Goal: Transaction & Acquisition: Purchase product/service

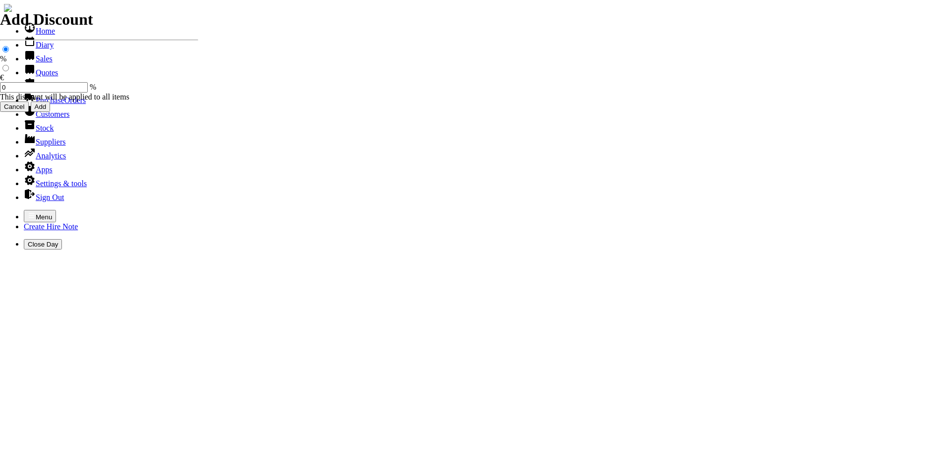
select select "HO"
click at [28, 212] on icon "button" at bounding box center [32, 216] width 8 height 8
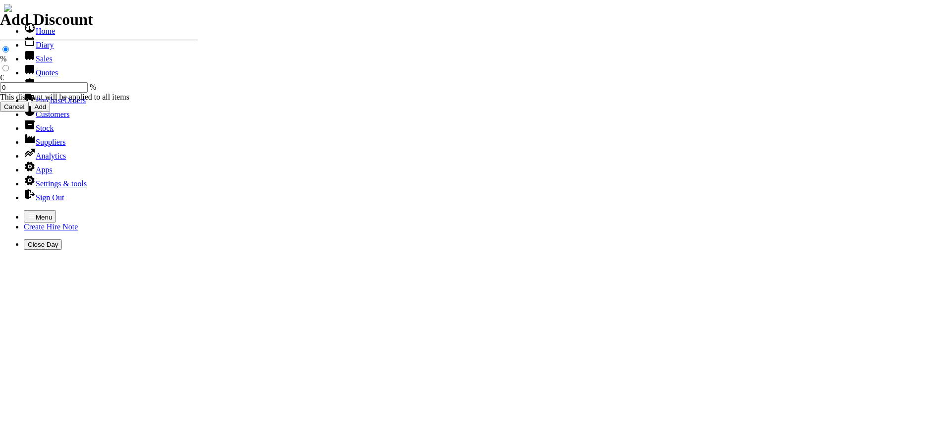
click at [31, 91] on link "Hire Notes" at bounding box center [47, 86] width 47 height 8
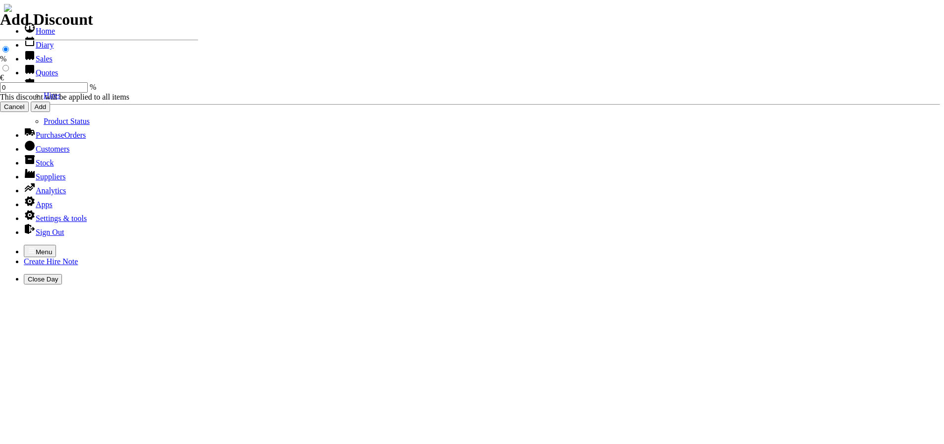
click at [44, 100] on link "Hires" at bounding box center [52, 95] width 17 height 8
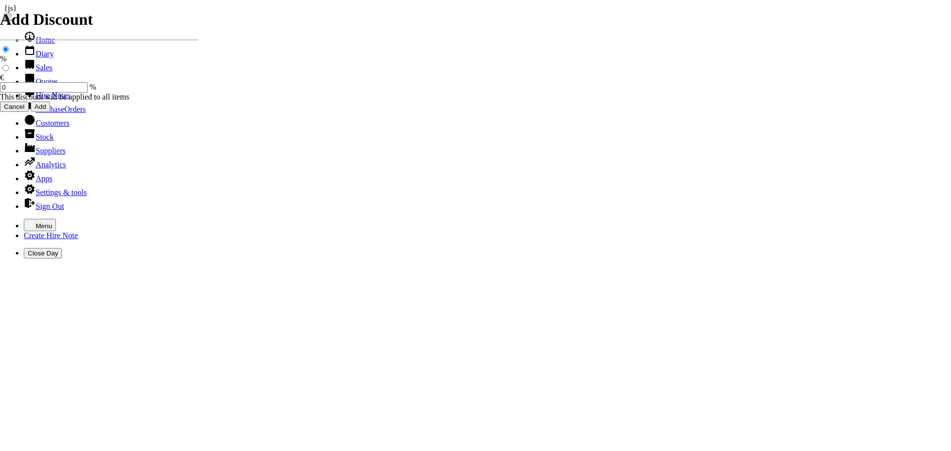
type input "JAMIE"
type input "28/08/2025"
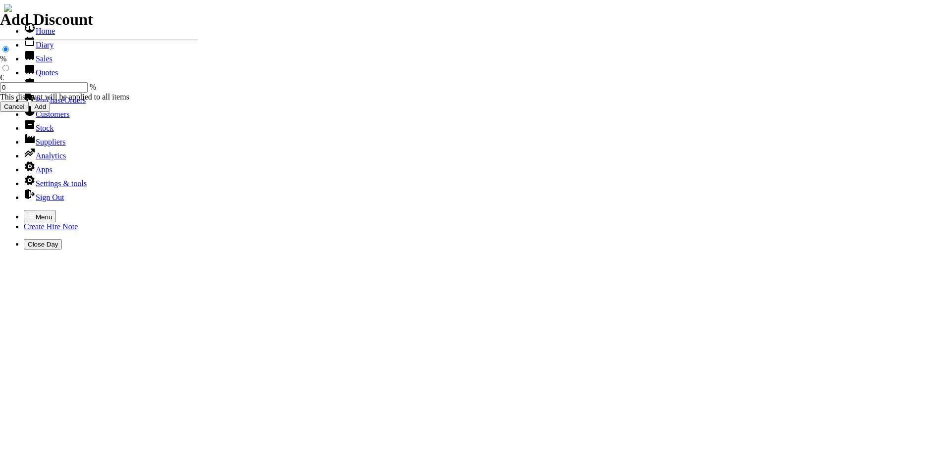
type input "[DATE]"
select select "HO"
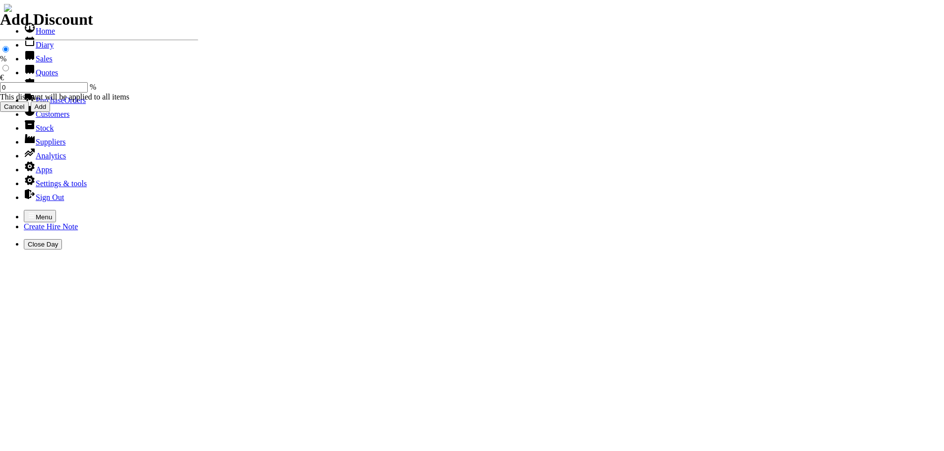
select select "3"
type input "101486"
type input "jamie.bell28@gmail.com"
type input "JAMIE"
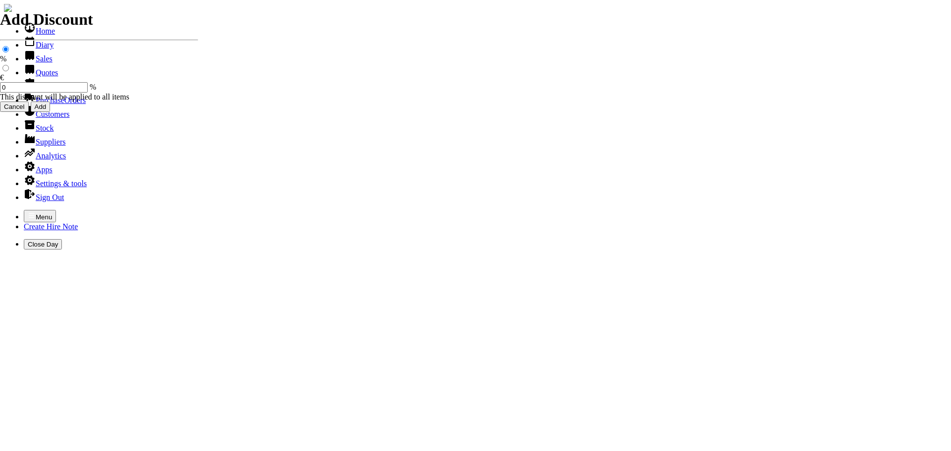
select select "HO"
click at [28, 212] on icon "button" at bounding box center [32, 216] width 8 height 8
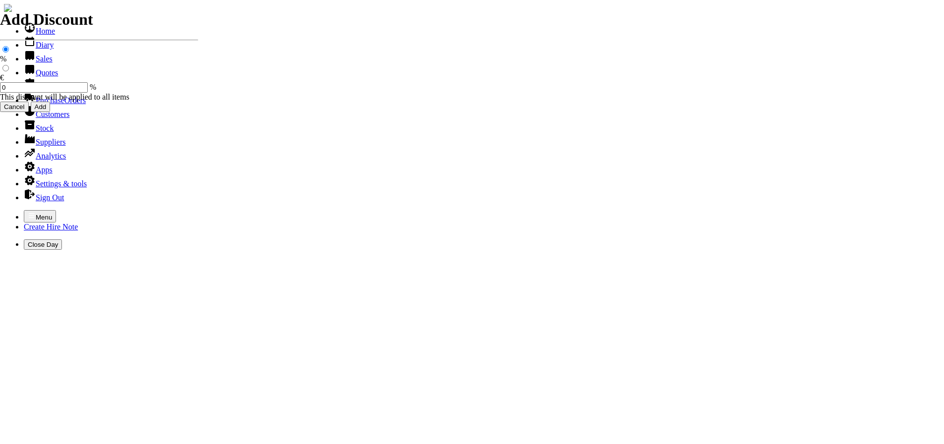
click at [35, 91] on link "Hire Notes" at bounding box center [47, 86] width 47 height 8
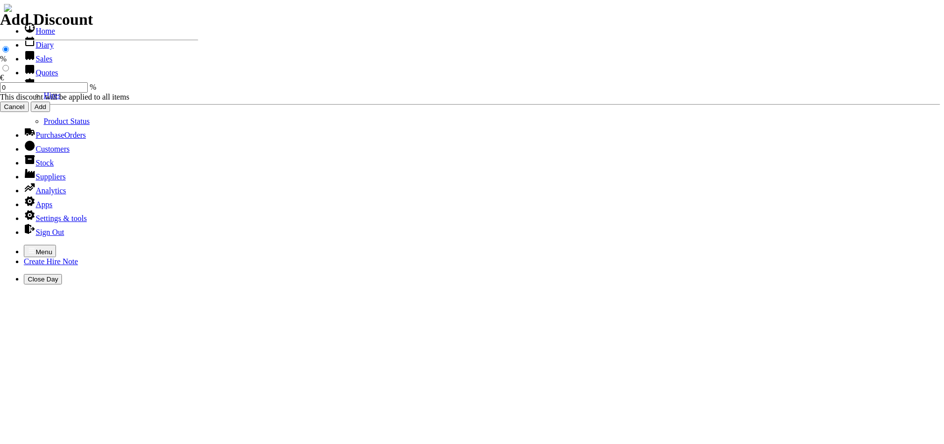
click at [44, 100] on link "Hires" at bounding box center [52, 95] width 17 height 8
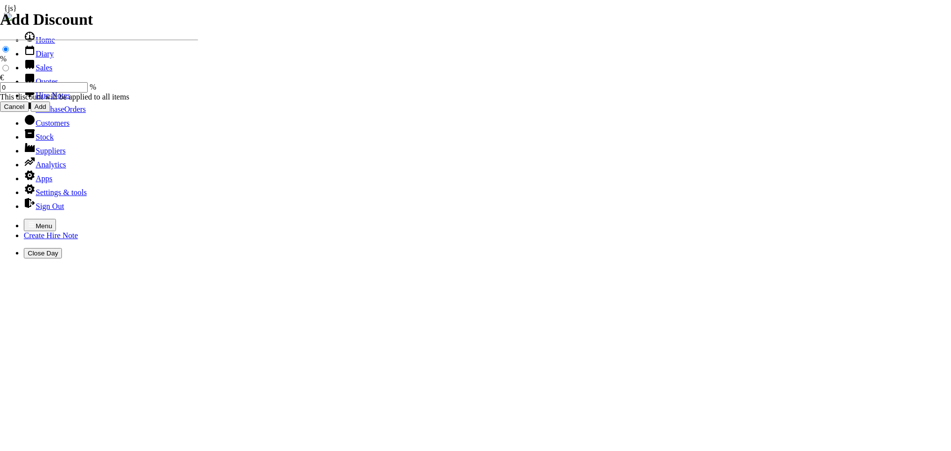
type input "RICHIE"
type input "14/07/2025"
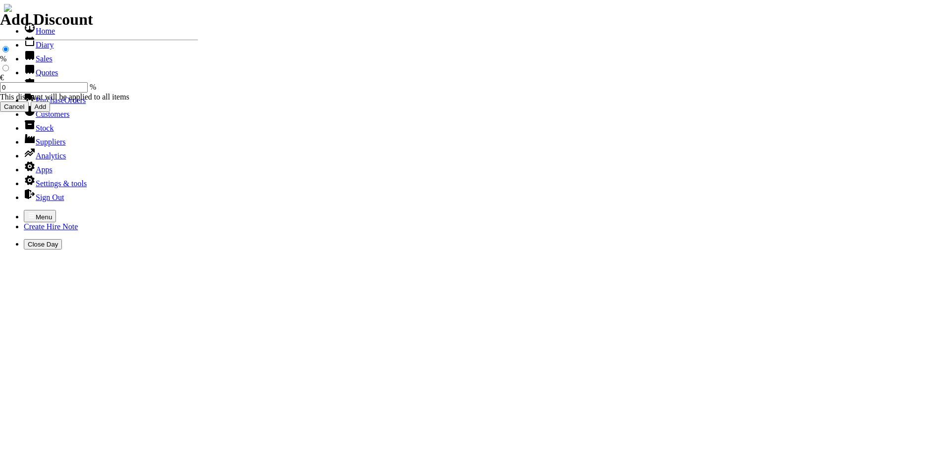
type input "[DATE]"
type input "250.00"
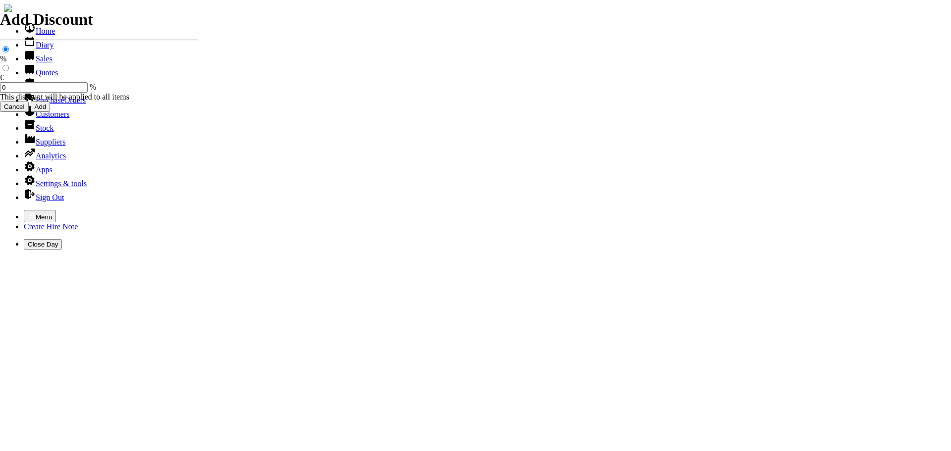
type input "30"
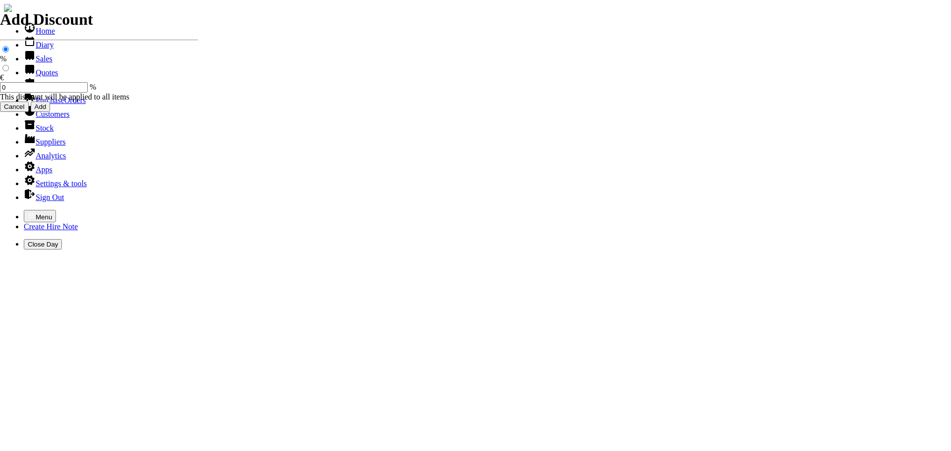
type input "R"
type input "61316"
select select "HO"
select select "3"
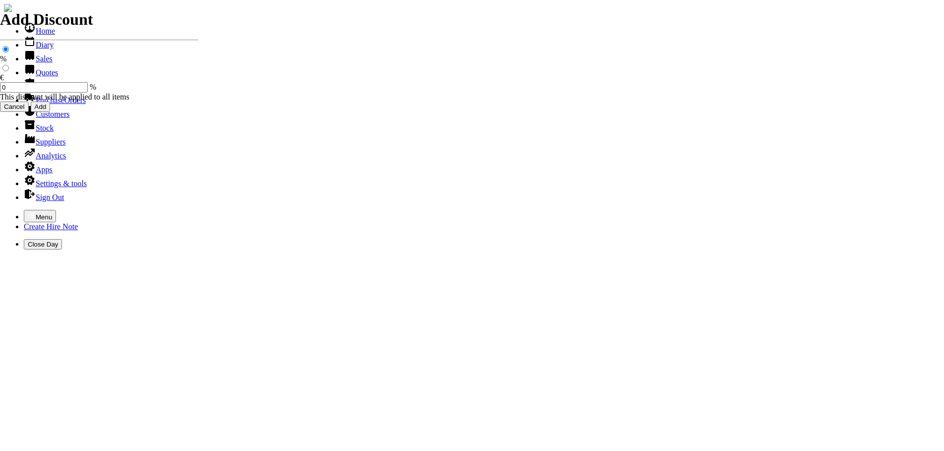
type input "101487"
type input "msammon@hri.ie"
type input "Richie Brophy"
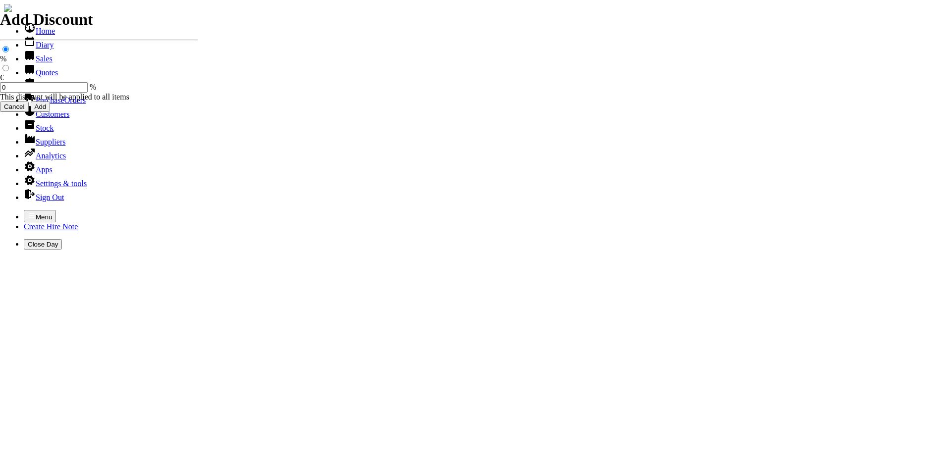
select select "HO"
click at [29, 213] on icon "button" at bounding box center [32, 215] width 6 height 4
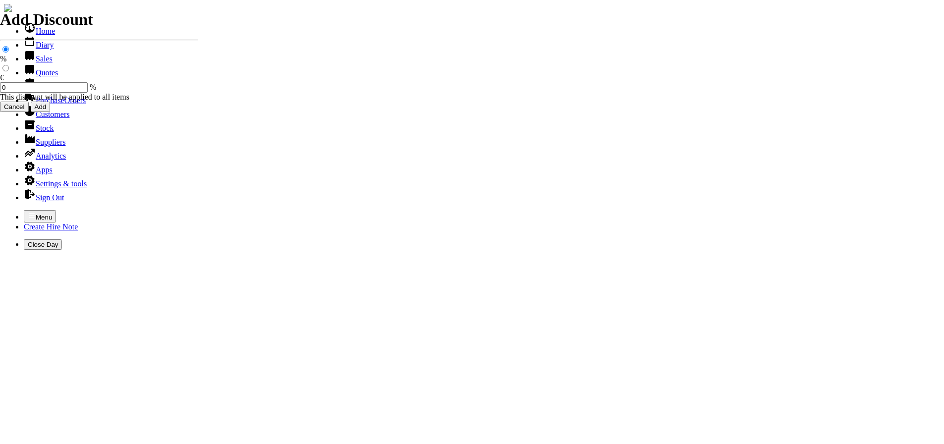
click at [35, 91] on link "Hire Notes" at bounding box center [47, 86] width 47 height 8
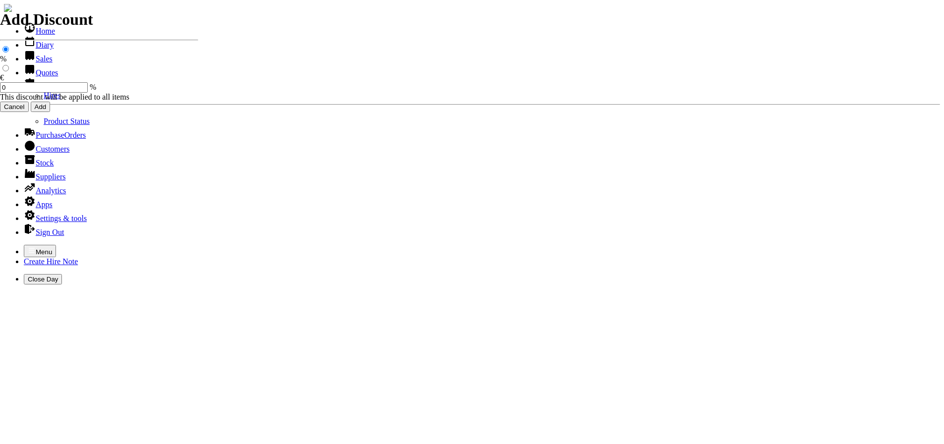
click at [44, 100] on link "Hires" at bounding box center [52, 95] width 17 height 8
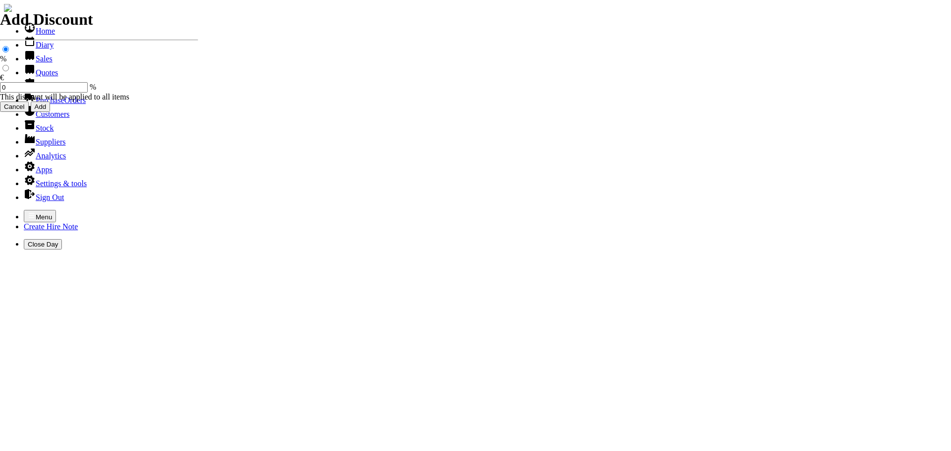
type input "CURRAGH RACE"
type input "H"
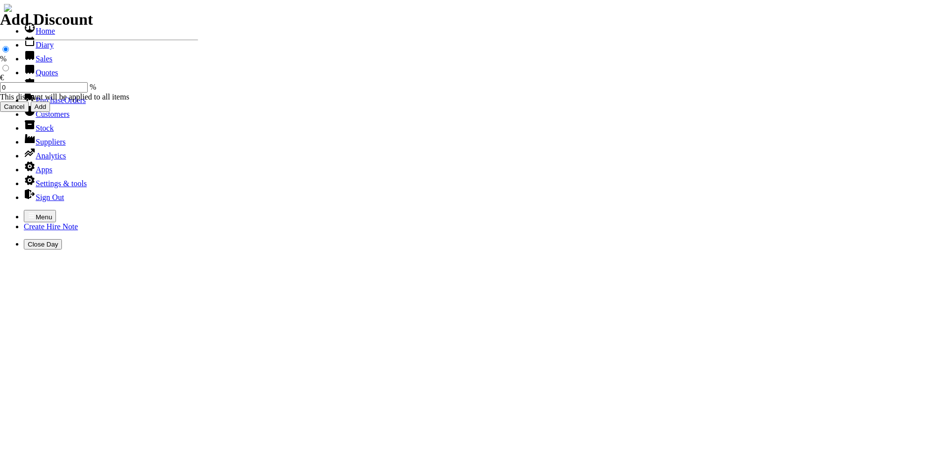
type input "HIRE OF GOODS"
type input "H"
type input "JO - MAC POLE HEDGETIMMER"
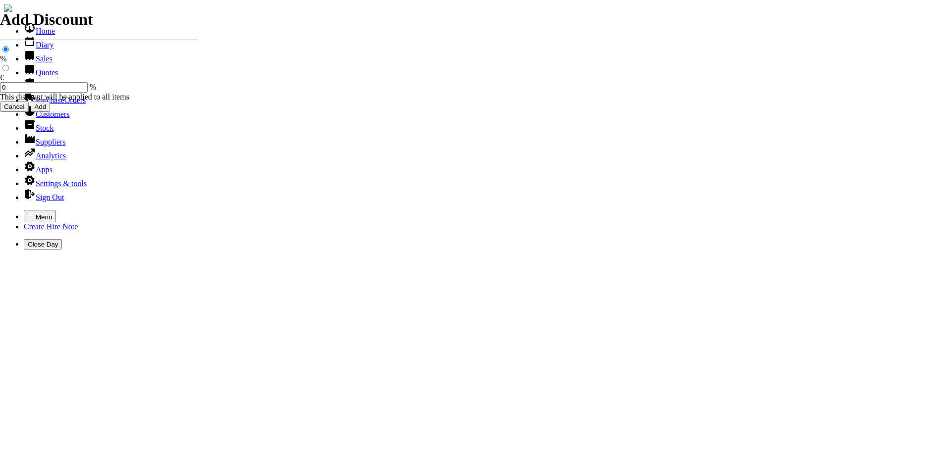
type input "50.00"
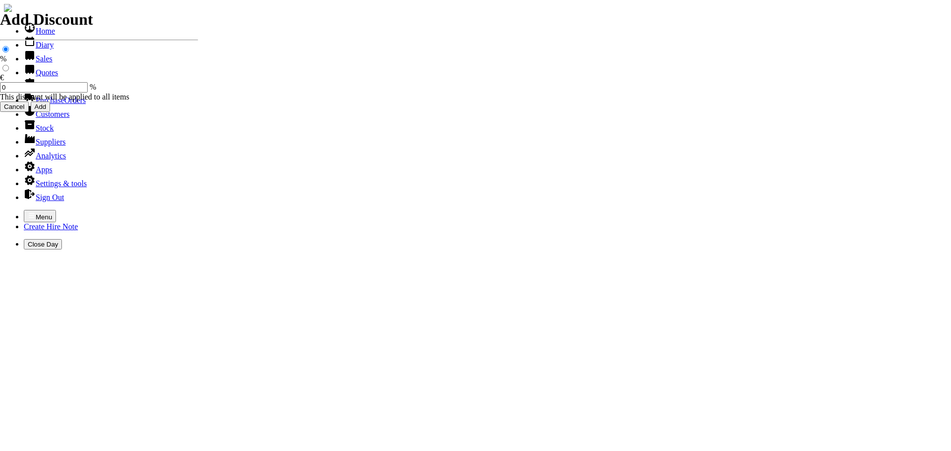
type input "RICHIE"
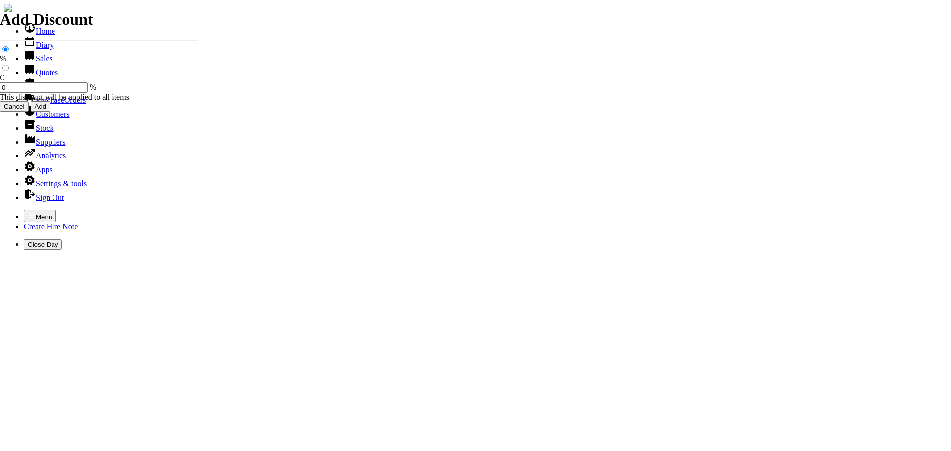
type input "29/08/2025"
type input "440000730"
type input "msammon@hri.ie"
type input "[PERSON_NAME]"
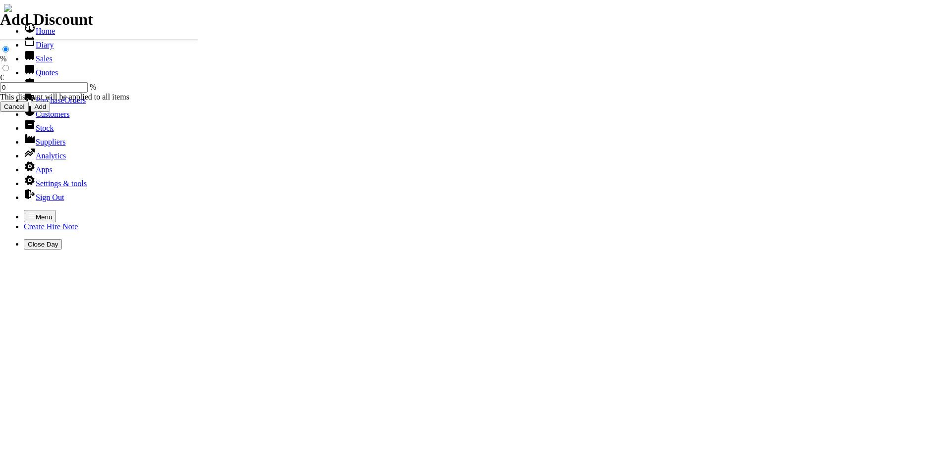
select select "HO"
click at [28, 212] on icon "button" at bounding box center [32, 216] width 8 height 8
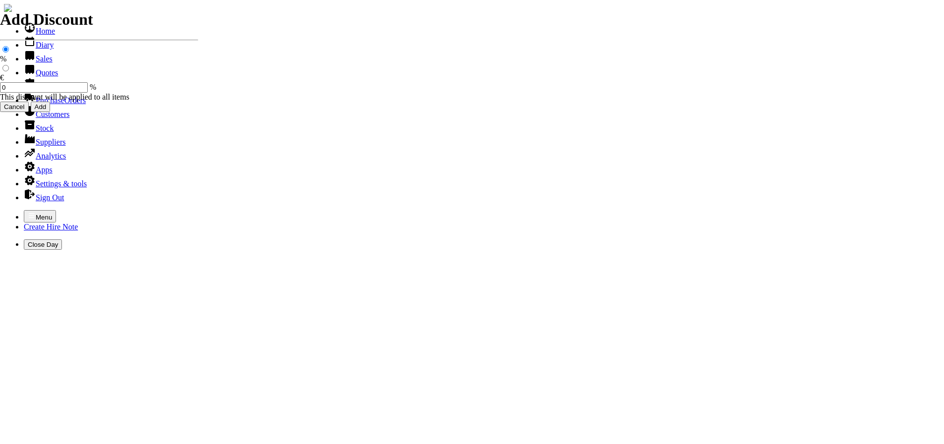
click at [28, 91] on link "Hire Notes" at bounding box center [47, 86] width 47 height 8
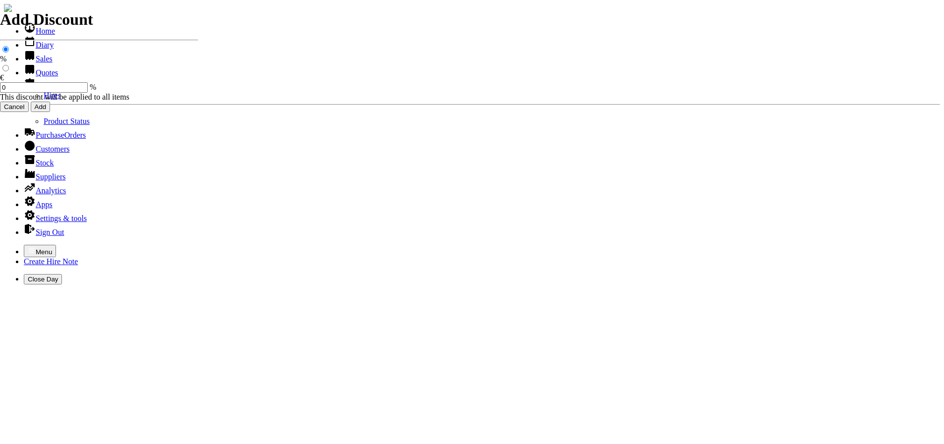
click at [44, 100] on link "Hires" at bounding box center [52, 95] width 17 height 8
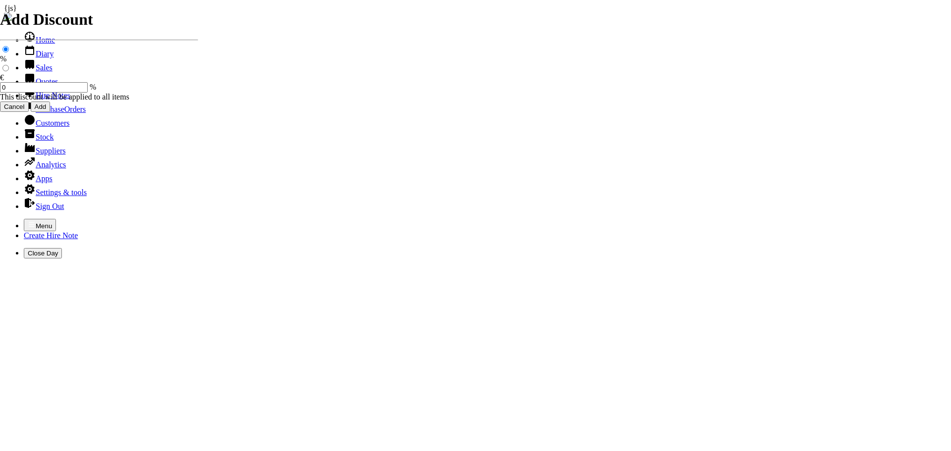
type input "RICHIE"
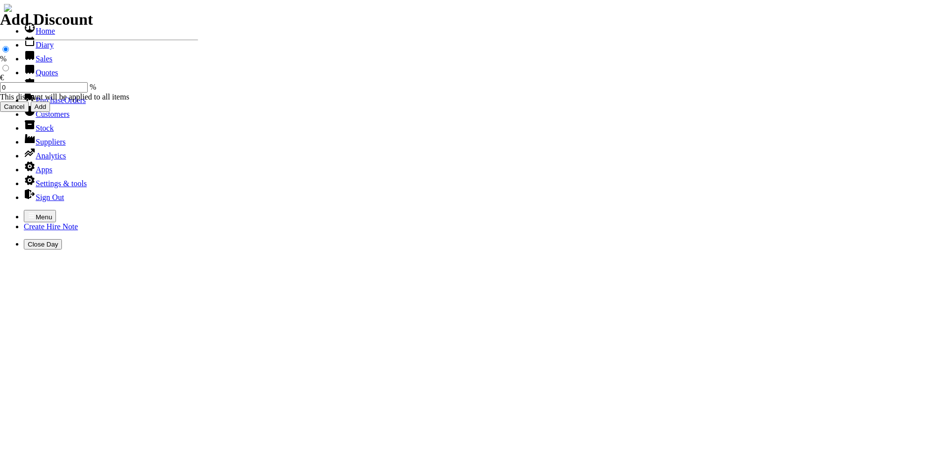
type input "HIRE OF GOODS"
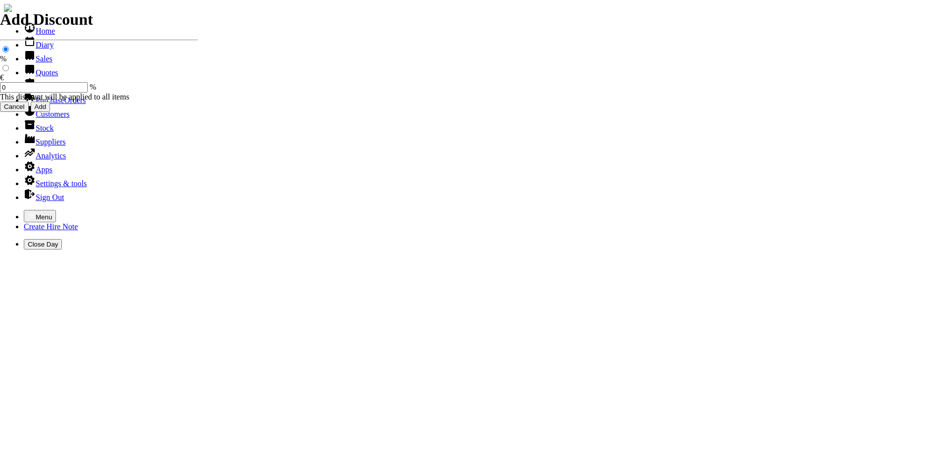
type input "H"
type input "CONTINUATION DOCKET FROM HIRE DOCKET NO, 440000705"
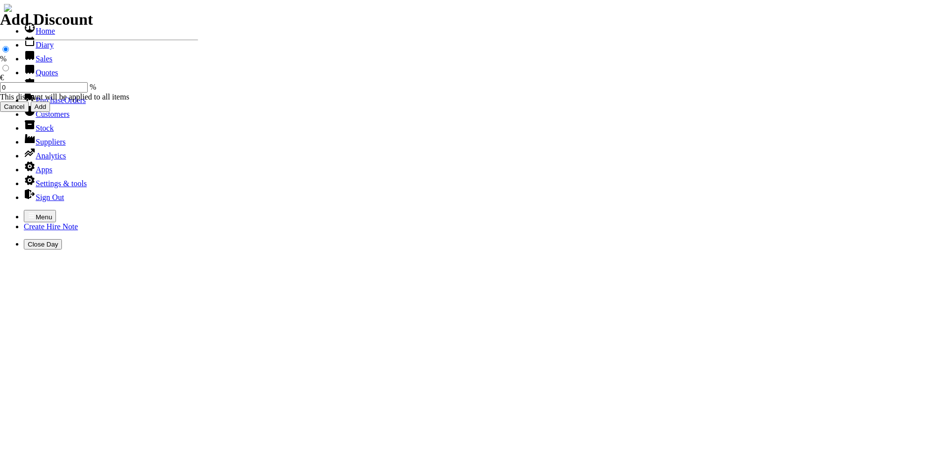
type input "01/09/2025"
type input "440000730"
type input "[EMAIL_ADDRESS][DOMAIN_NAME]"
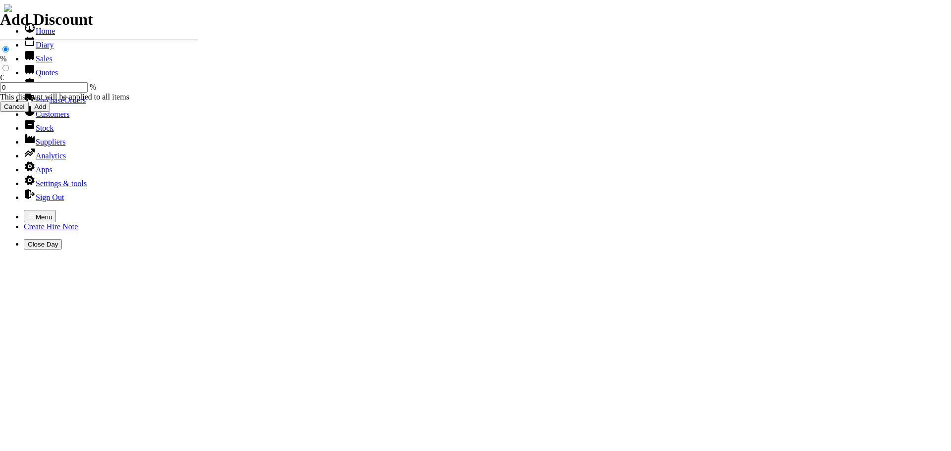
type input "Richie Brophy"
select select "HO"
click at [29, 213] on icon "button" at bounding box center [32, 215] width 6 height 4
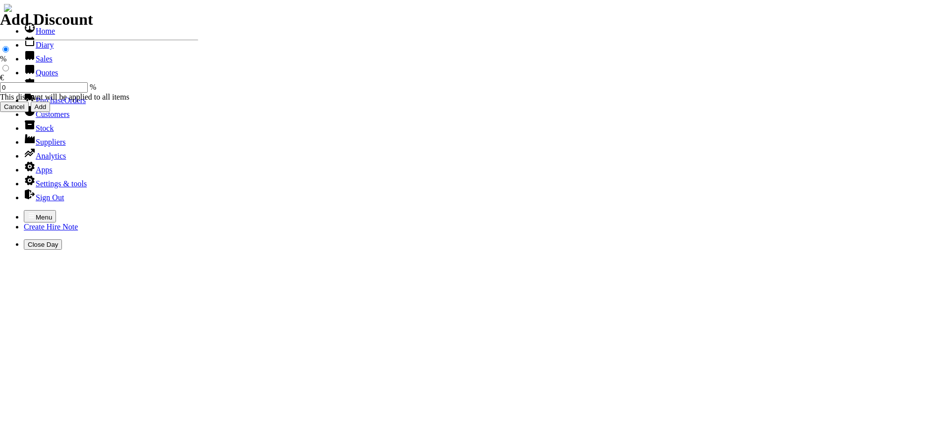
click at [48, 91] on link "Hire Notes" at bounding box center [47, 86] width 47 height 8
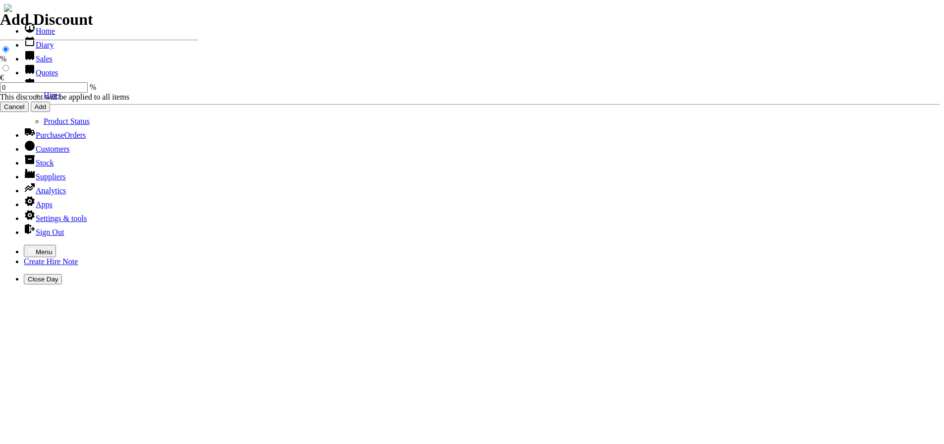
click at [44, 100] on link "Hires" at bounding box center [52, 95] width 17 height 8
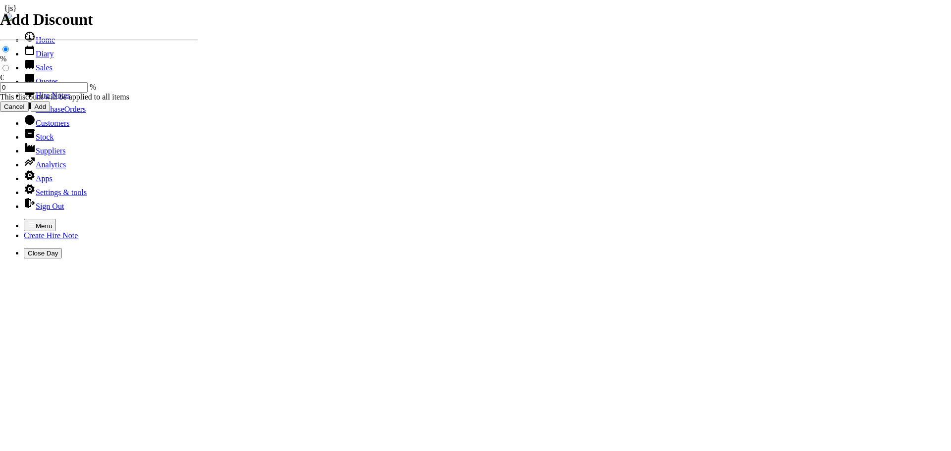
type input "[PERSON_NAME]"
type input "[DATE]"
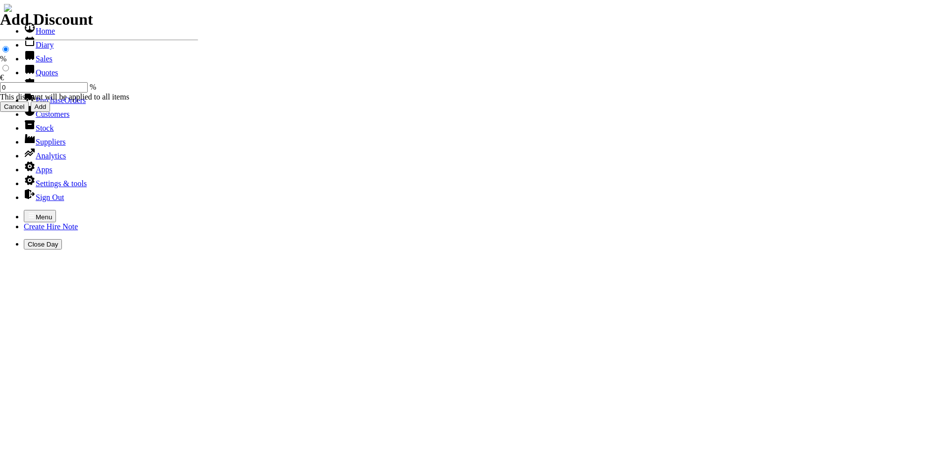
type input "[DATE]"
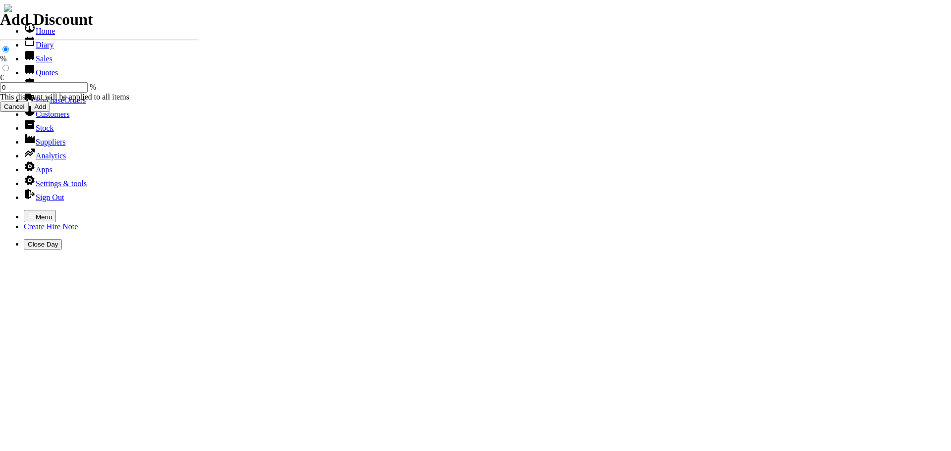
type input "R"
type input "61316"
select select "HO"
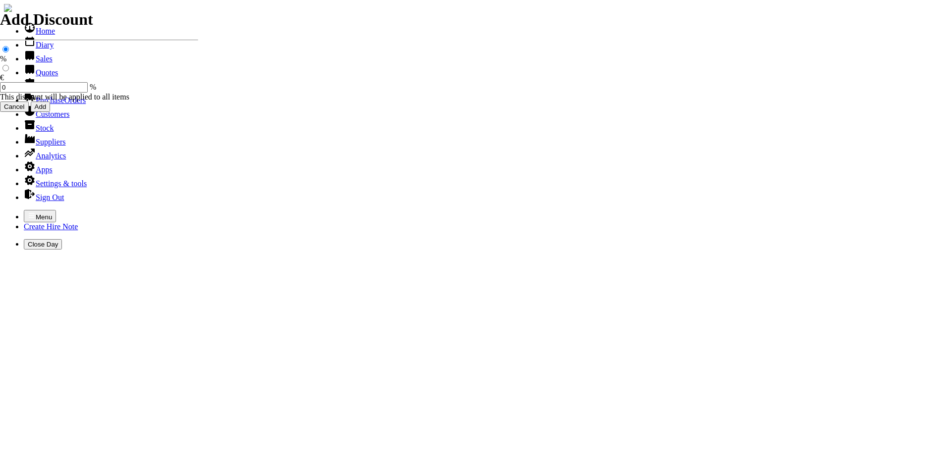
click at [4, 210] on div "Menu Create Hire Note Close Day" at bounding box center [472, 230] width 936 height 40
click at [28, 212] on icon "button" at bounding box center [32, 216] width 8 height 8
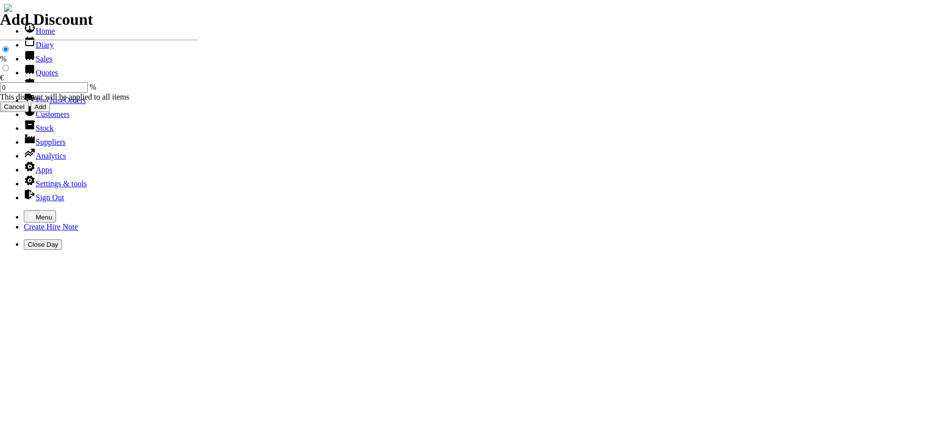
click at [50, 118] on link "Customers" at bounding box center [47, 114] width 46 height 8
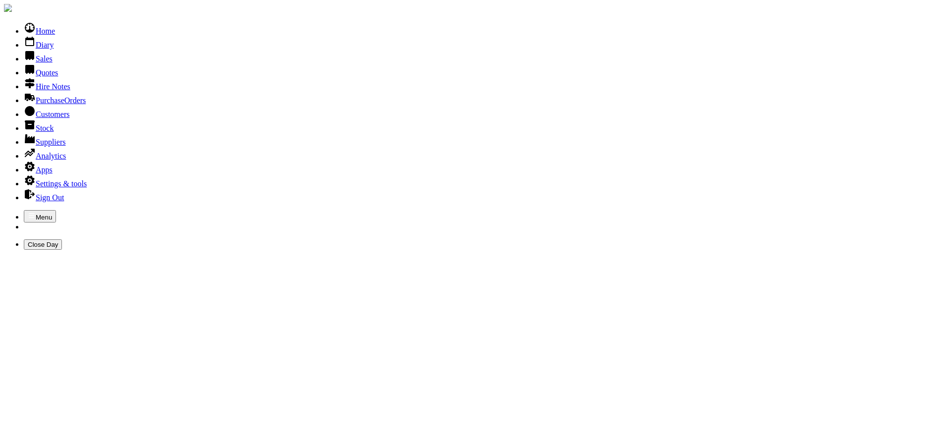
type input "CURRAGH RACE"
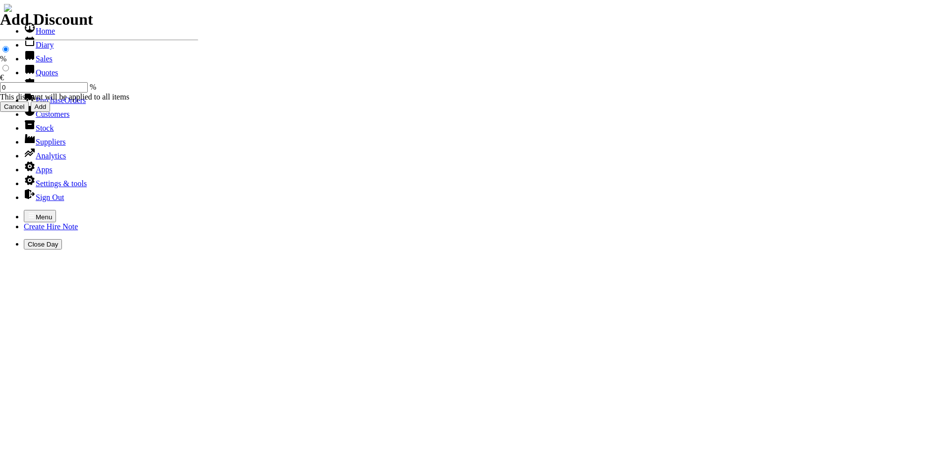
select select "HO"
select select "3"
select select "HO"
select select "3"
select select "HO"
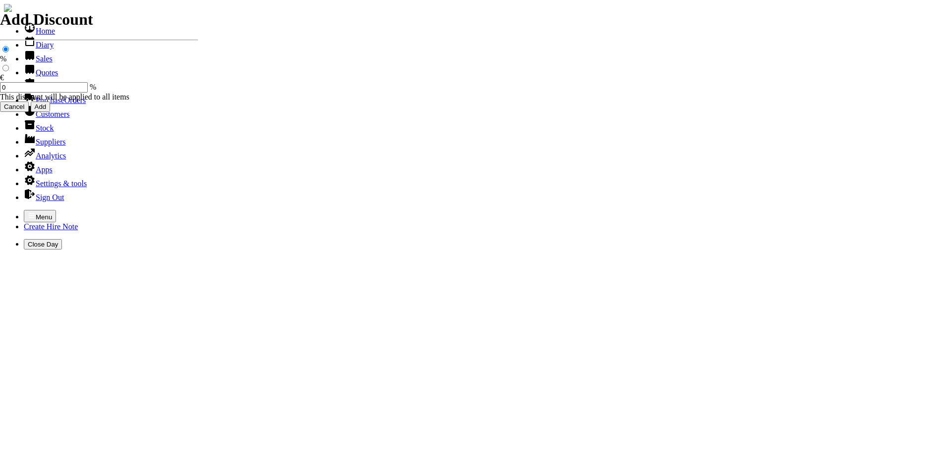
select select "3"
select select "2"
select select "HO"
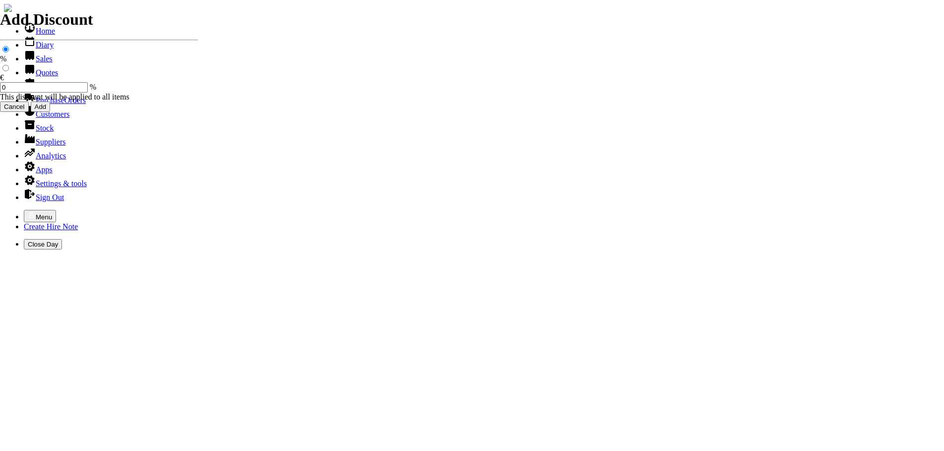
select select "3"
select select "HO"
select select "3"
select select "HO"
select select "3"
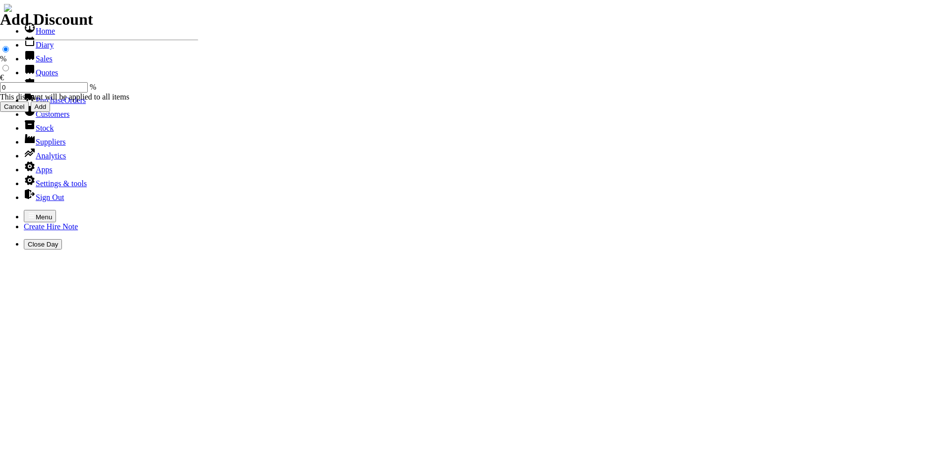
select select "HO"
select select "3"
select select "HO"
select select "3"
select select "HO"
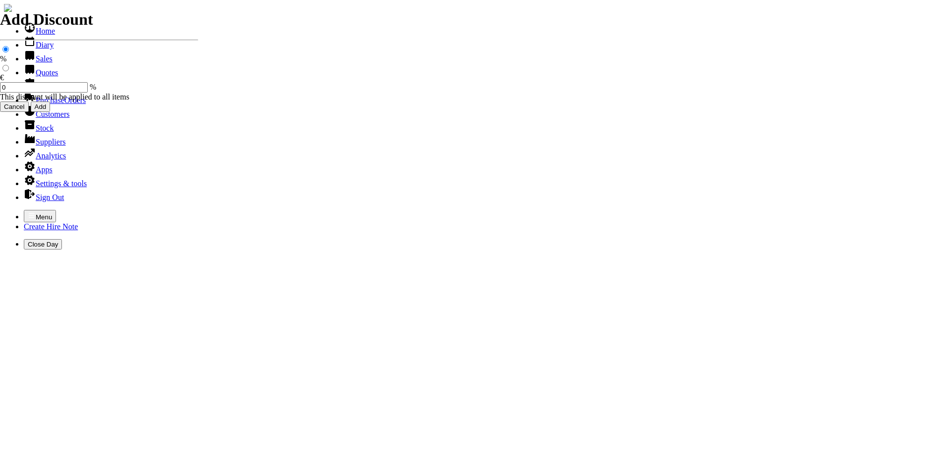
select select "3"
select select "HO"
click at [28, 212] on icon "button" at bounding box center [32, 216] width 8 height 8
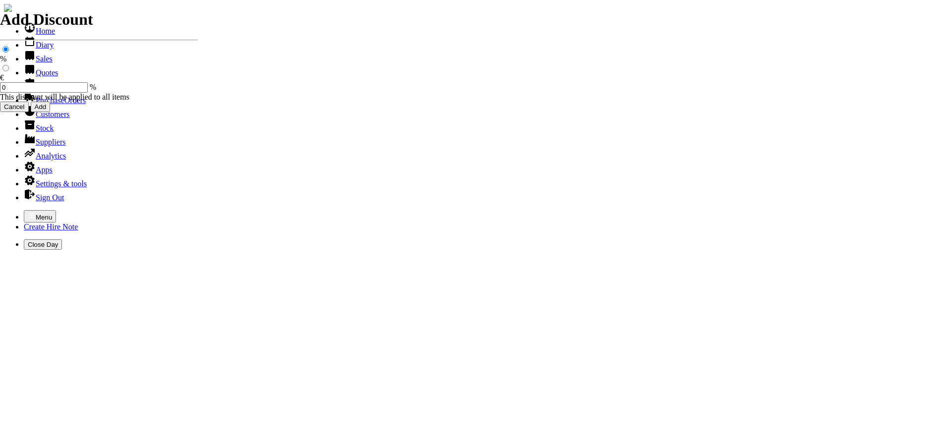
click at [35, 91] on link "Hire Notes" at bounding box center [47, 86] width 47 height 8
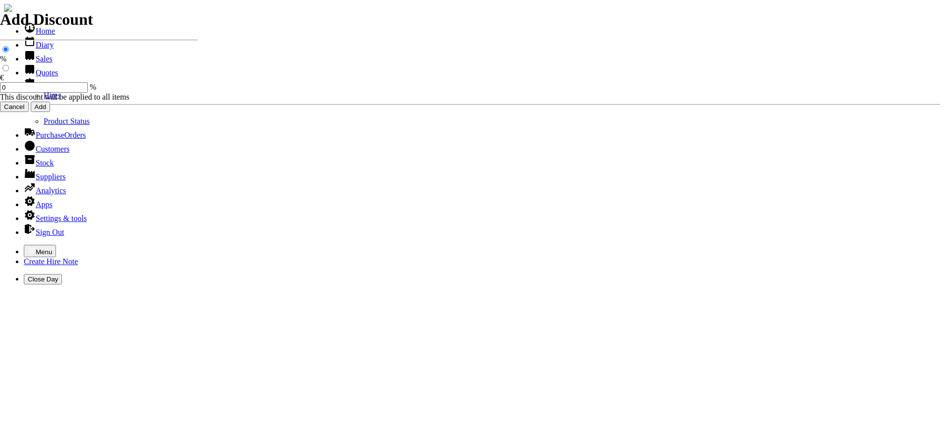
click at [44, 100] on link "Hires" at bounding box center [52, 95] width 17 height 8
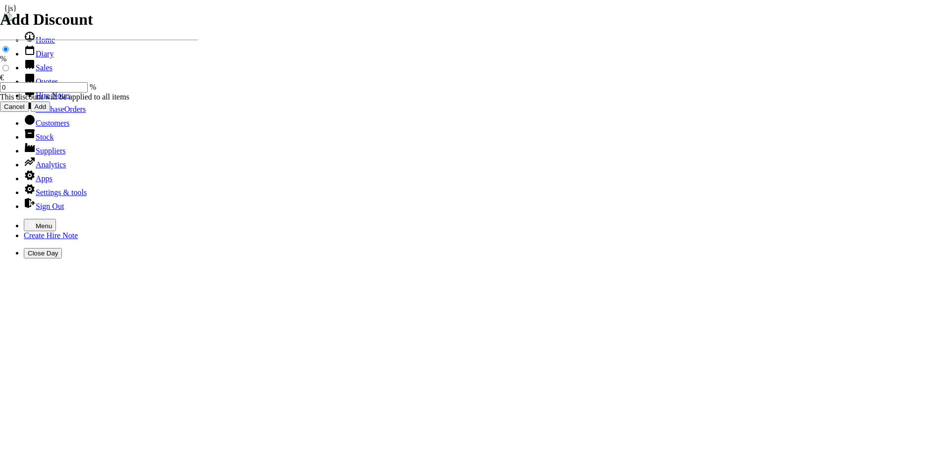
type input "RICHIE"
type input "[DATE]"
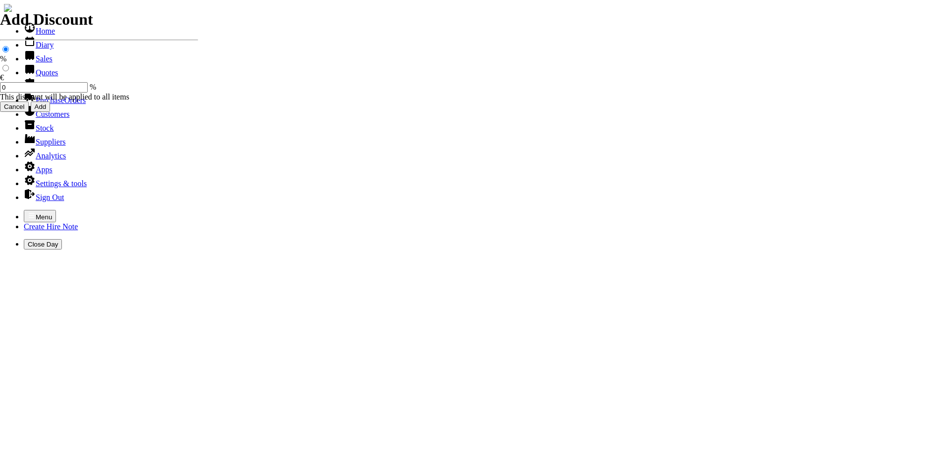
type input "29/08/2025"
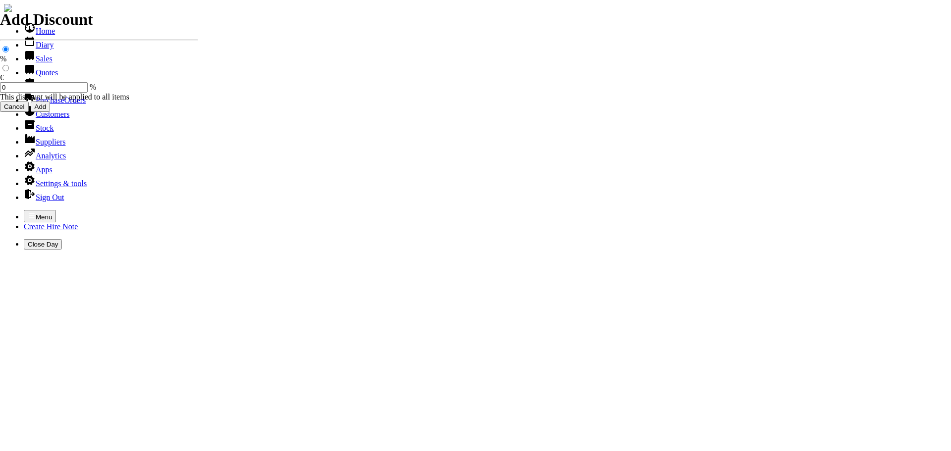
type input "4"
type input "320.00"
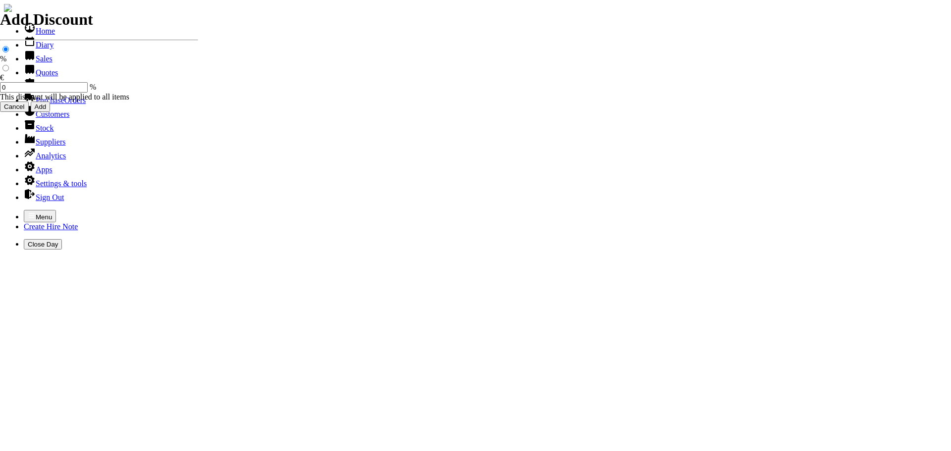
type input "30"
type input "R"
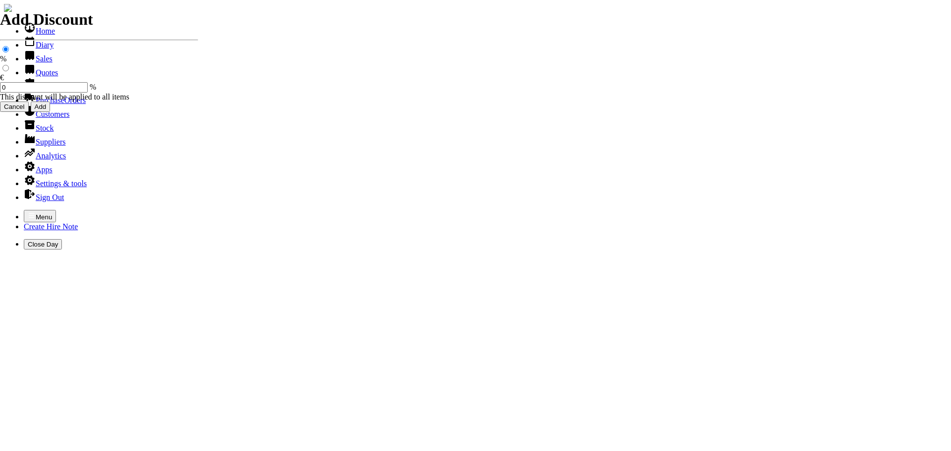
type input "61316"
select select "HO"
select select "3"
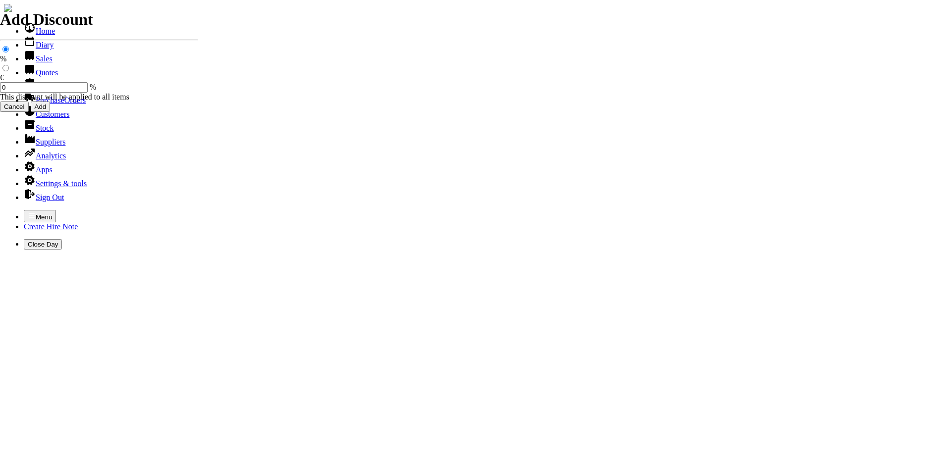
type input "101488"
type input "msammon@hri.ie"
type input "Richie Brophy"
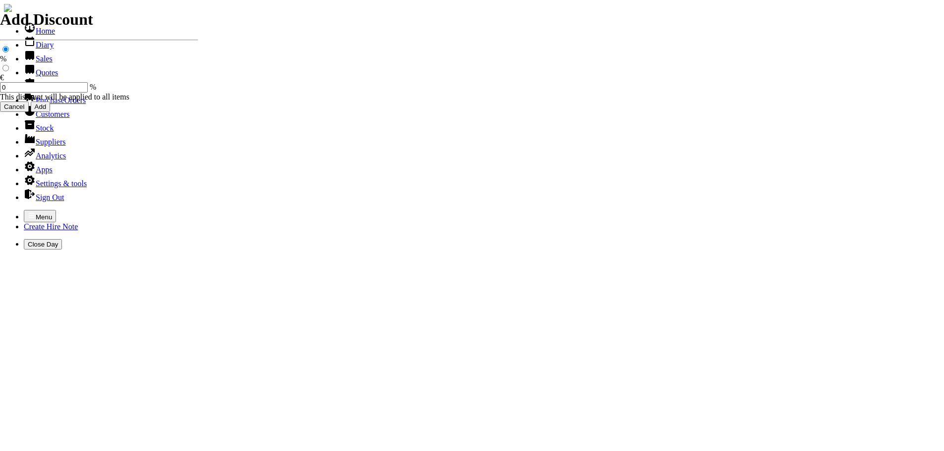
select select "HO"
click at [28, 212] on icon "button" at bounding box center [32, 216] width 8 height 8
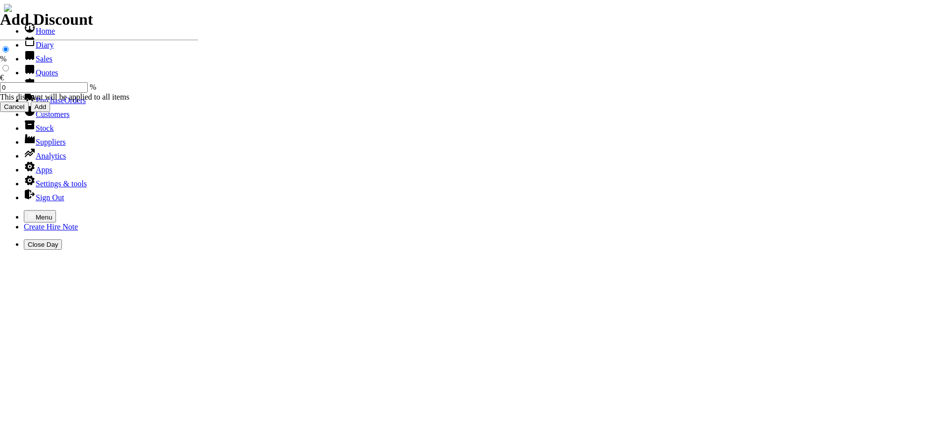
click at [40, 91] on link "Hire Notes" at bounding box center [47, 86] width 47 height 8
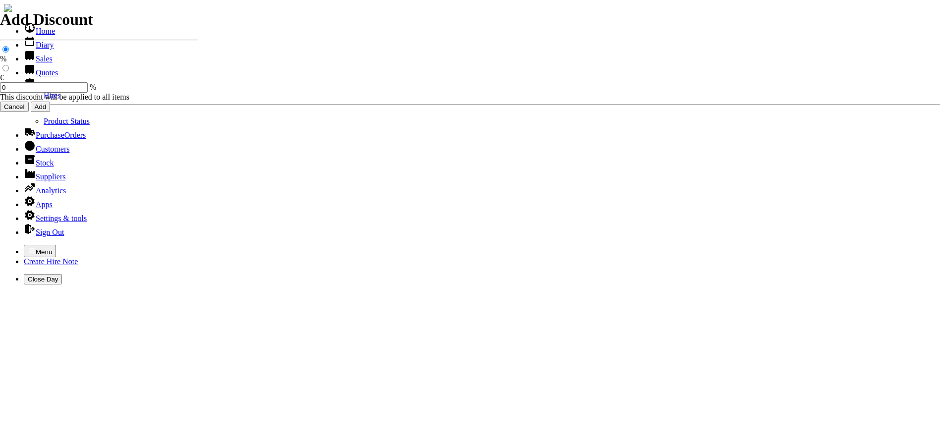
click at [44, 100] on link "Hires" at bounding box center [52, 95] width 17 height 8
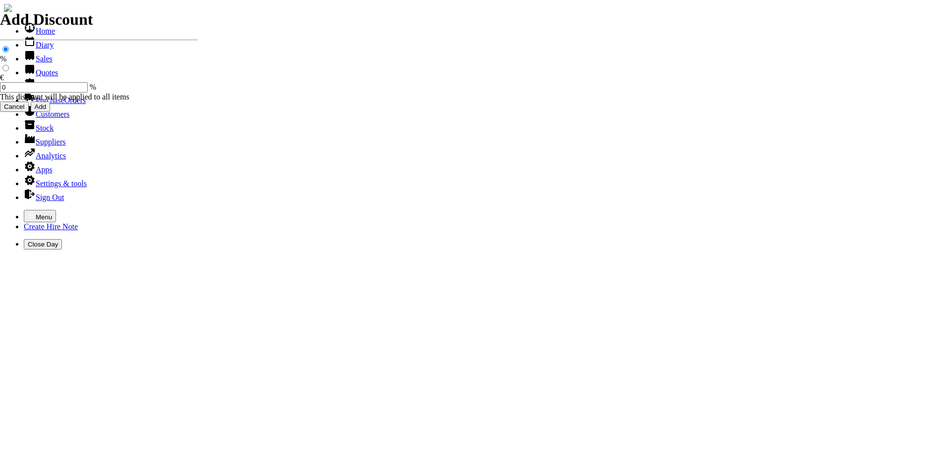
type input "CURRAGH RACE"
type input "[PERSON_NAME]"
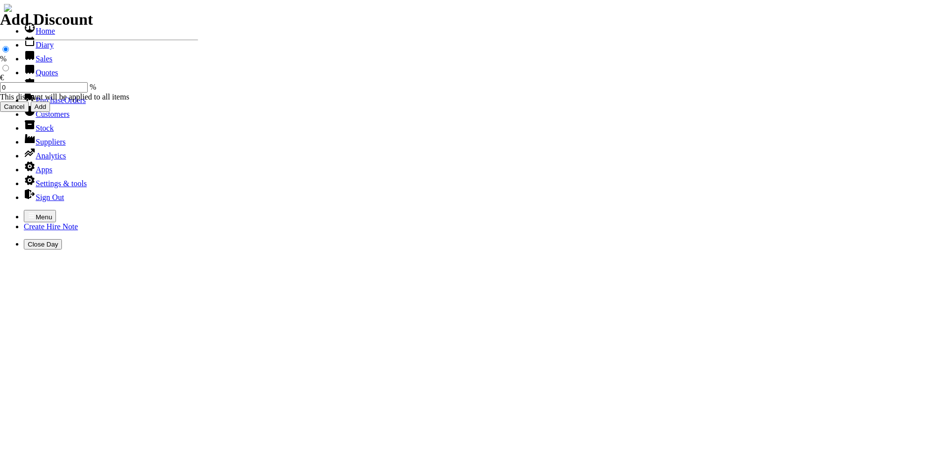
type input "01/09/2025"
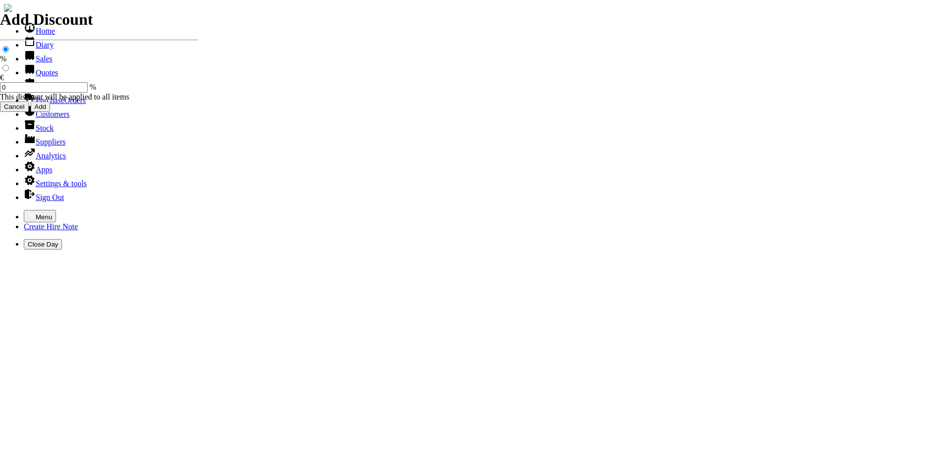
type input "HIRE OF GOODS"
type input "H"
type input "EFCO HEAVY DUTY STRIMMER ( BULL HANDLE )"
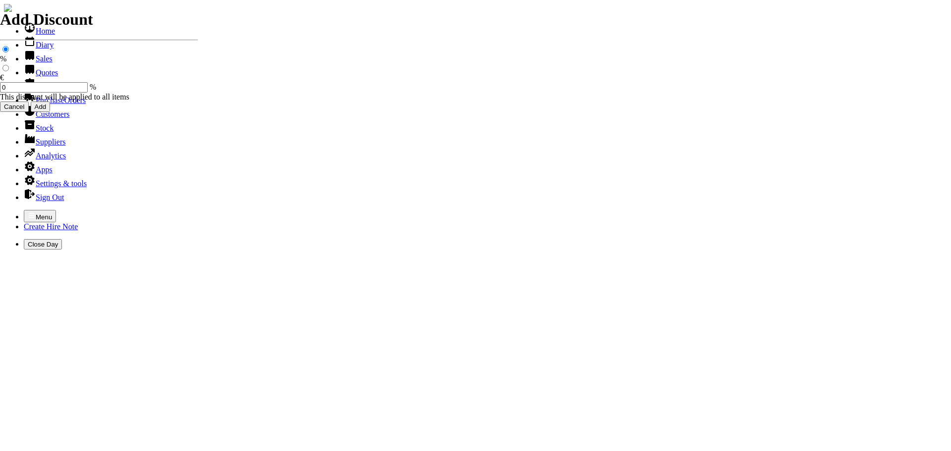
type input "40.00"
type input "HIRE OF GOODS"
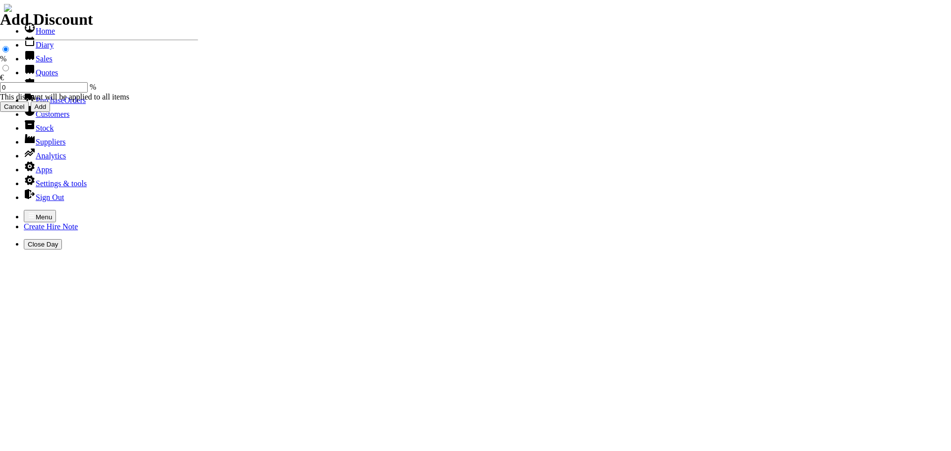
type input "H"
type input "CONTINUATION DOCKET FROM HIRE DOCKET NO. 440000706"
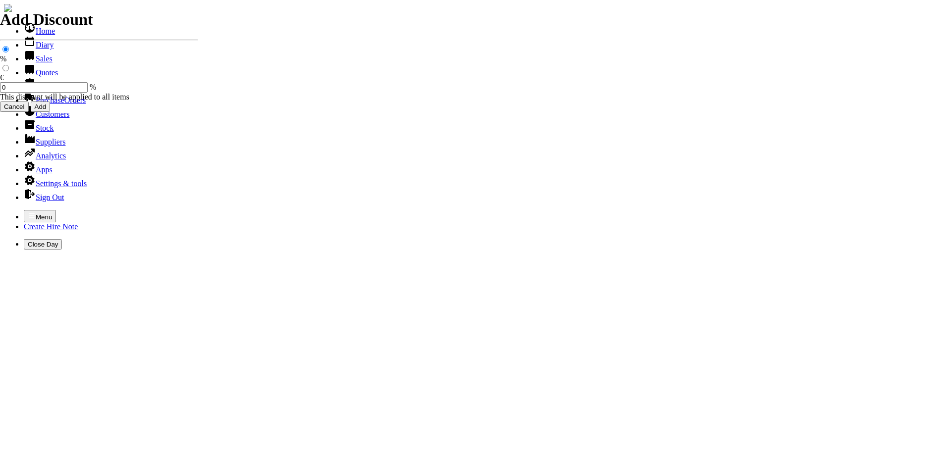
type input "01/09/2025"
type input "440000731"
type input "msammon@hri.ie"
type input "Richie Brophy"
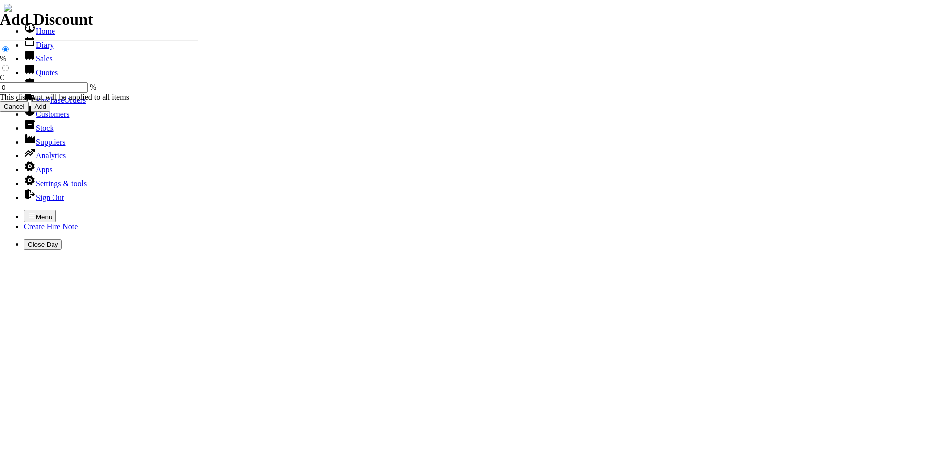
select select "HO"
click at [29, 213] on icon "button" at bounding box center [32, 215] width 6 height 4
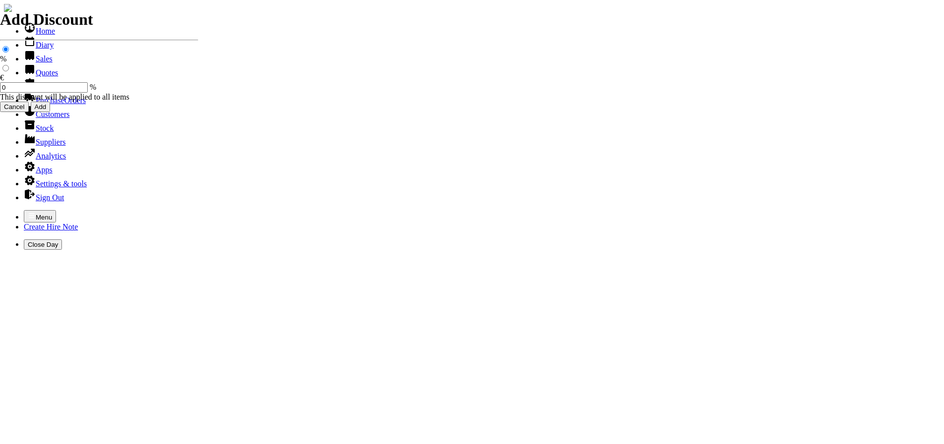
click at [29, 91] on link "Hire Notes" at bounding box center [47, 86] width 47 height 8
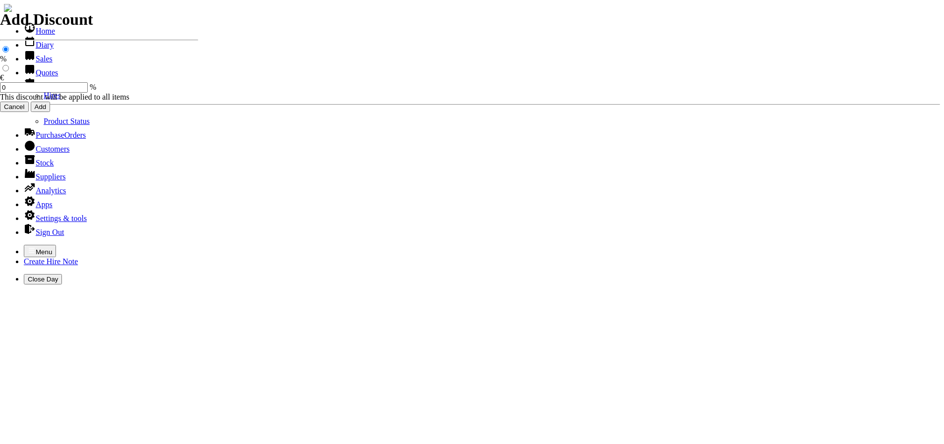
click at [44, 100] on link "Hires" at bounding box center [52, 95] width 17 height 8
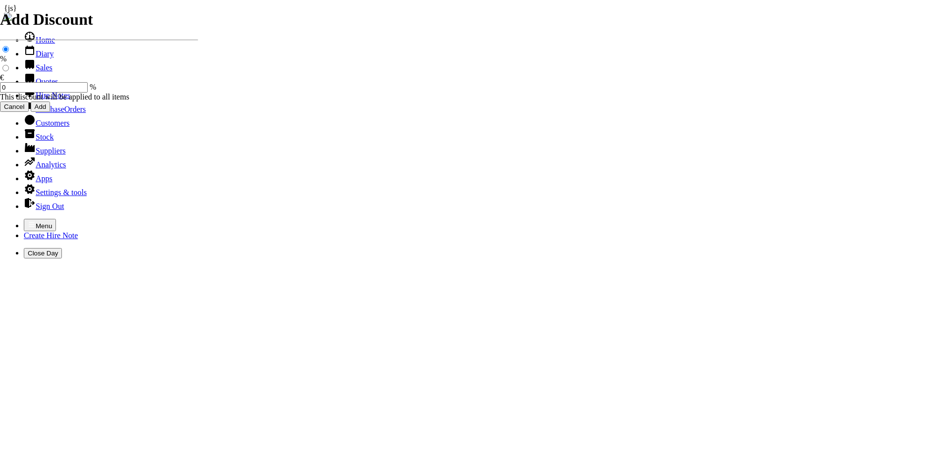
type input "RICHIE"
type input "01/07/2025"
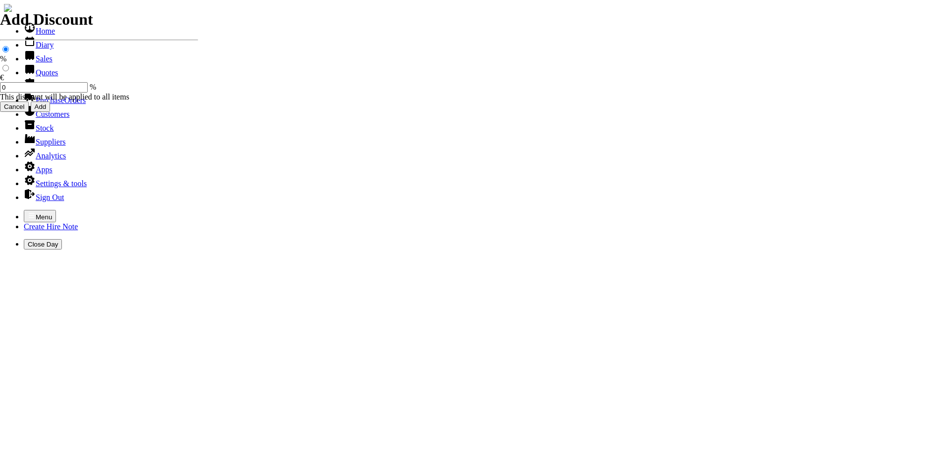
type input "[DATE]"
type input "945"
type input "First Day, 2 day(s), 8 week(s)"
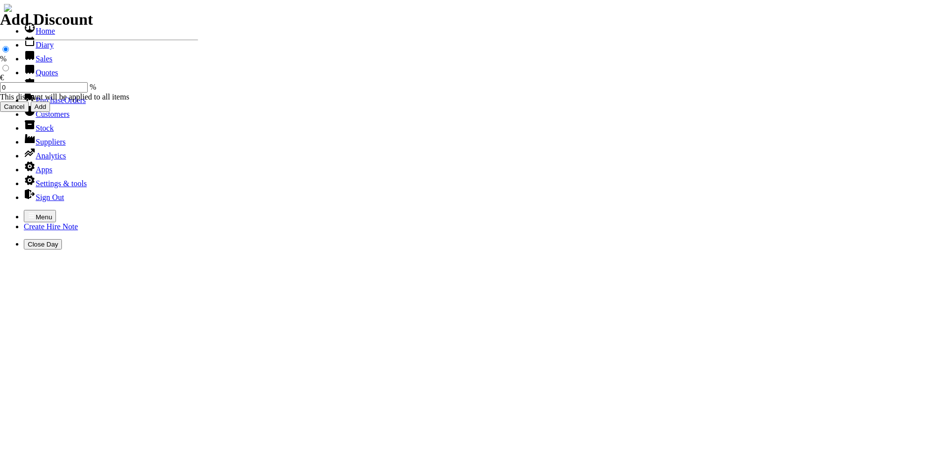
type input "945"
type input "First Day, 2 day(s), 8 week(s)"
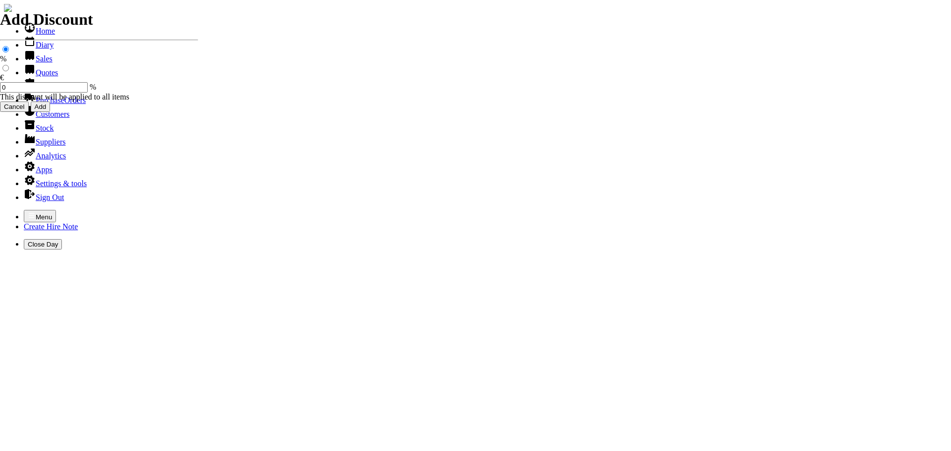
type input "5"
type input "550.00"
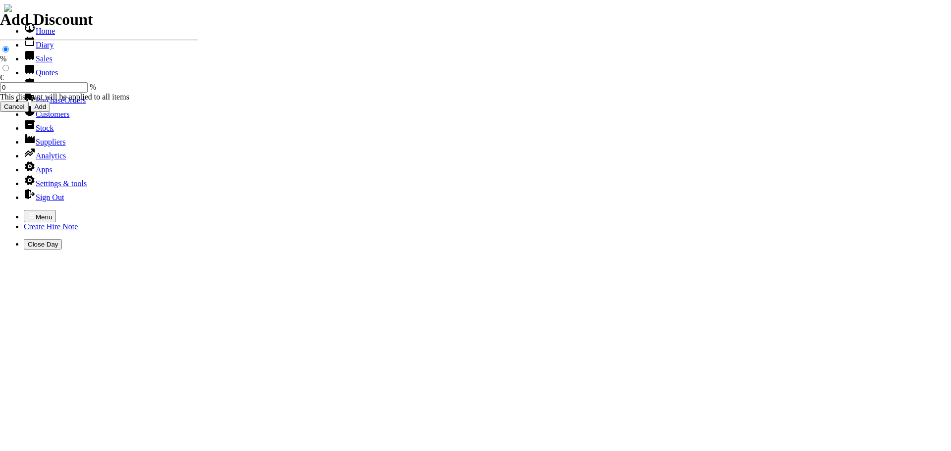
type input "550.00"
type input "0.00"
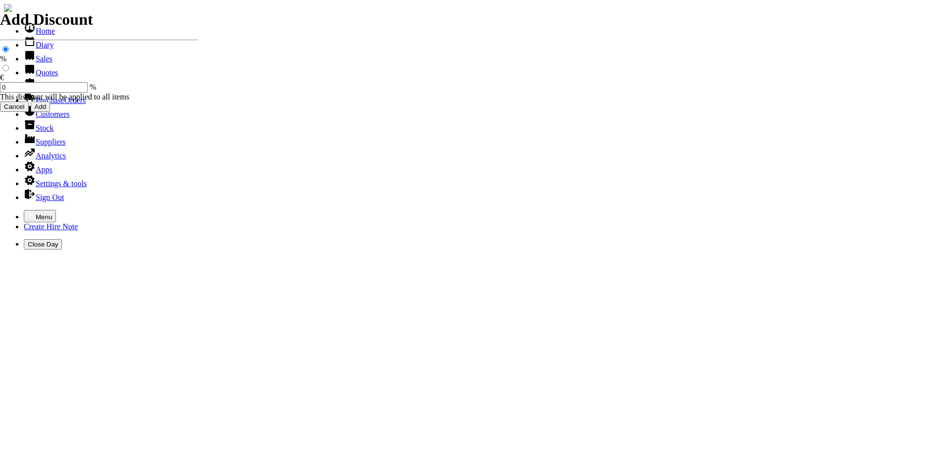
type input "R"
type input "61316"
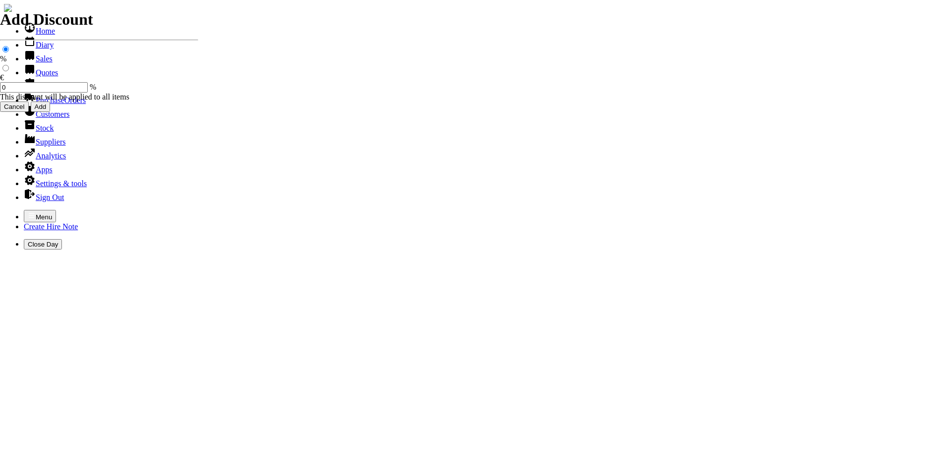
select select "HO"
select select "3"
type input "101489"
type input "[EMAIL_ADDRESS][DOMAIN_NAME]"
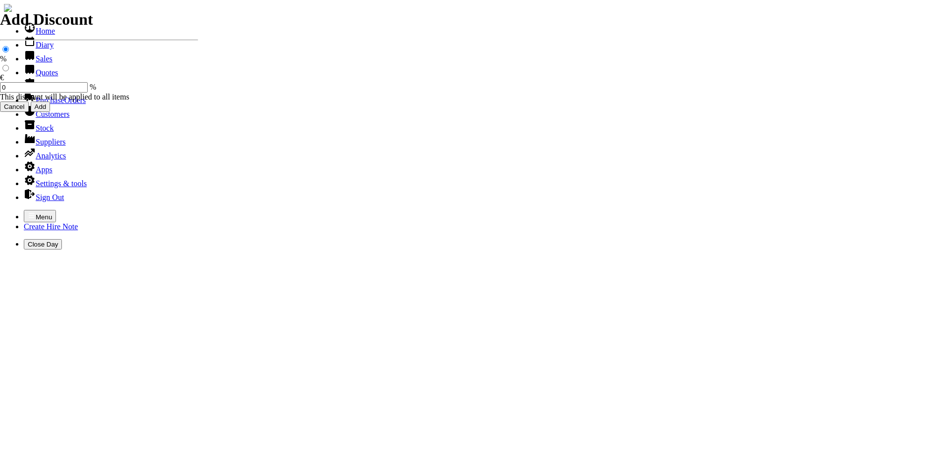
type input "[PERSON_NAME]"
select select "HO"
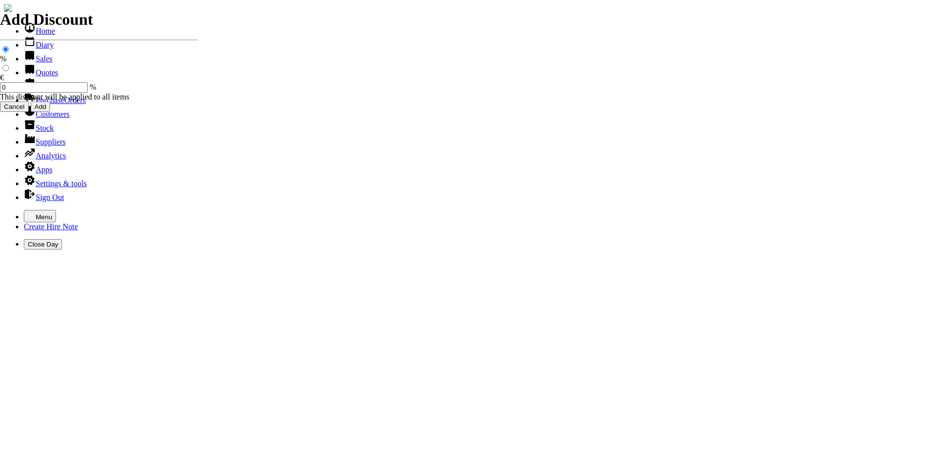
click at [28, 212] on icon "button" at bounding box center [32, 216] width 8 height 8
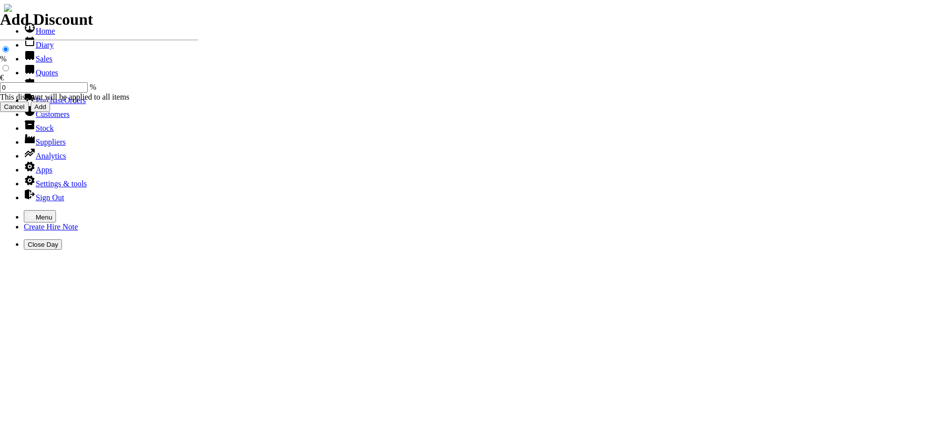
click at [35, 91] on link "Hire Notes" at bounding box center [47, 86] width 47 height 8
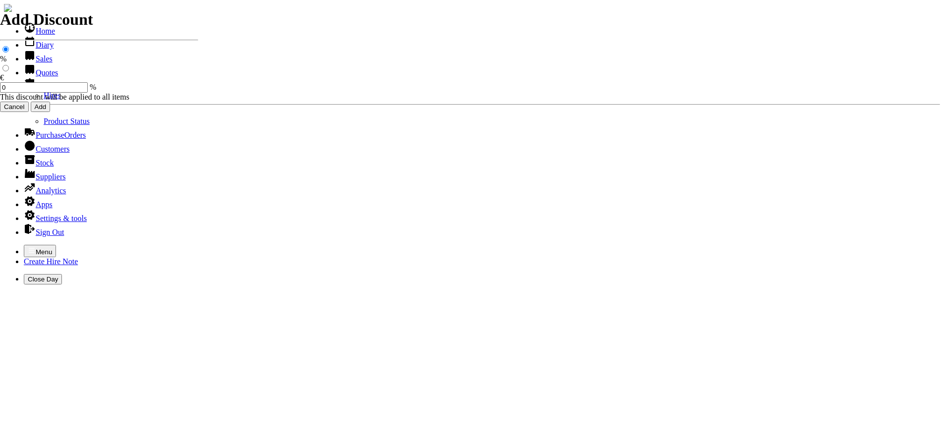
click at [44, 100] on link "Hires" at bounding box center [52, 95] width 17 height 8
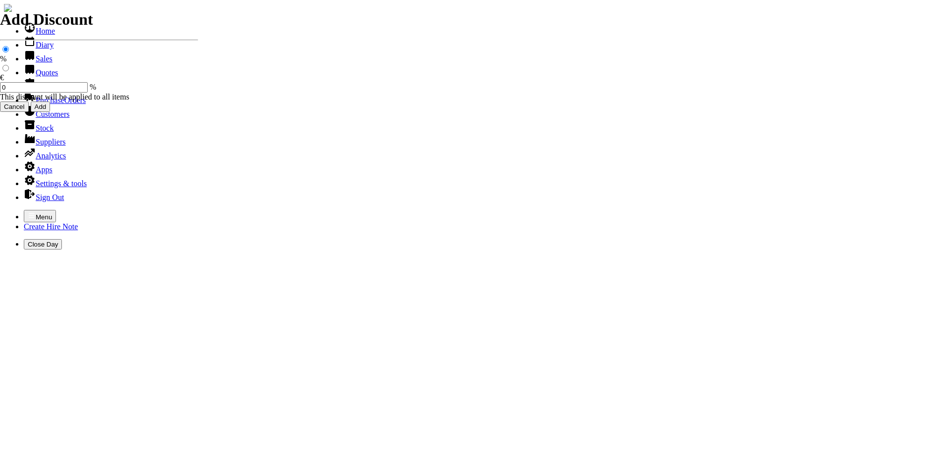
type input "CURRAGH RACE"
type input "RICHIE"
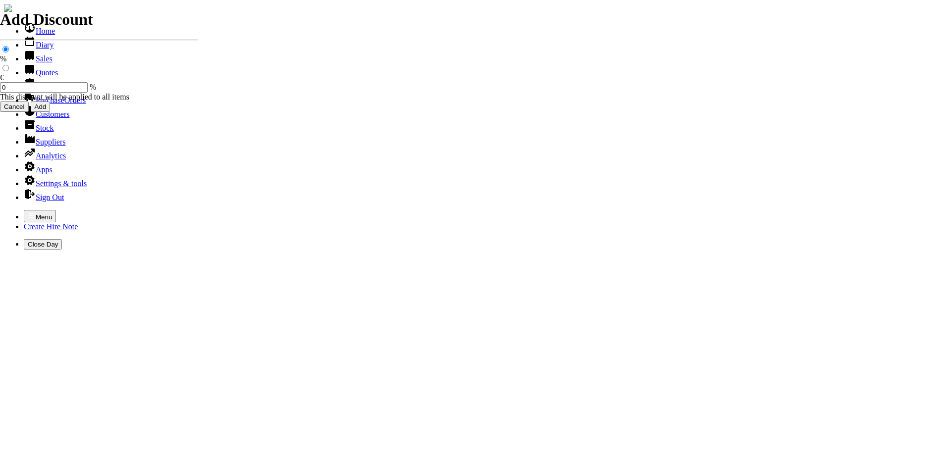
type input "HIRE OF GOODS"
type input "H"
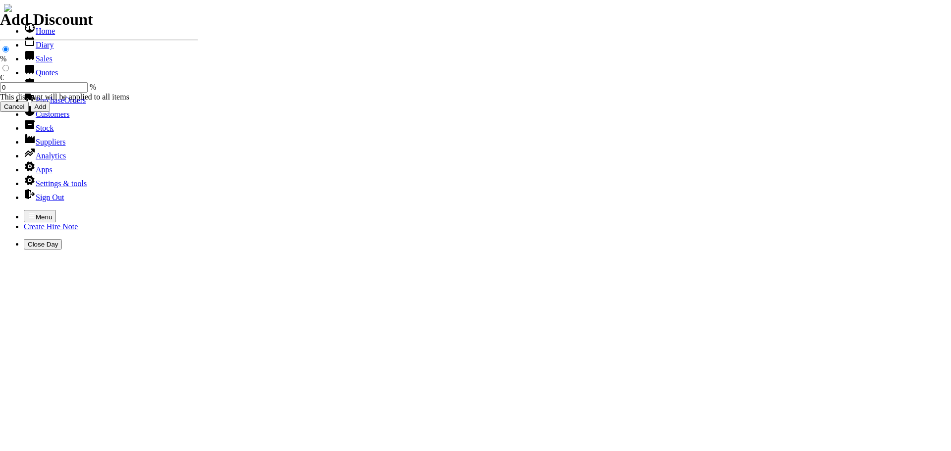
type input "MARUYAMA STRIMMER MX 27EH C/W HARNESS"
type input "35.00"
type input "HIRE OF GOODS"
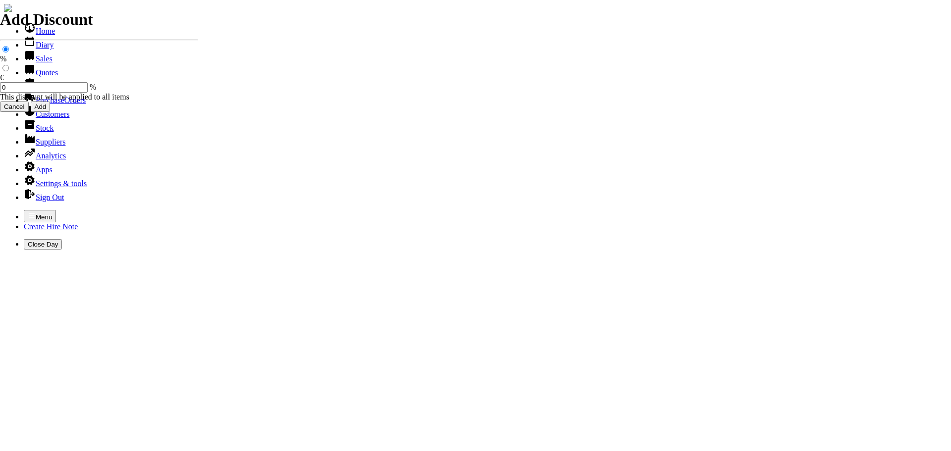
type input "H"
type input "MARUYAMA STRIMMER MX 24E C/W HARNESS"
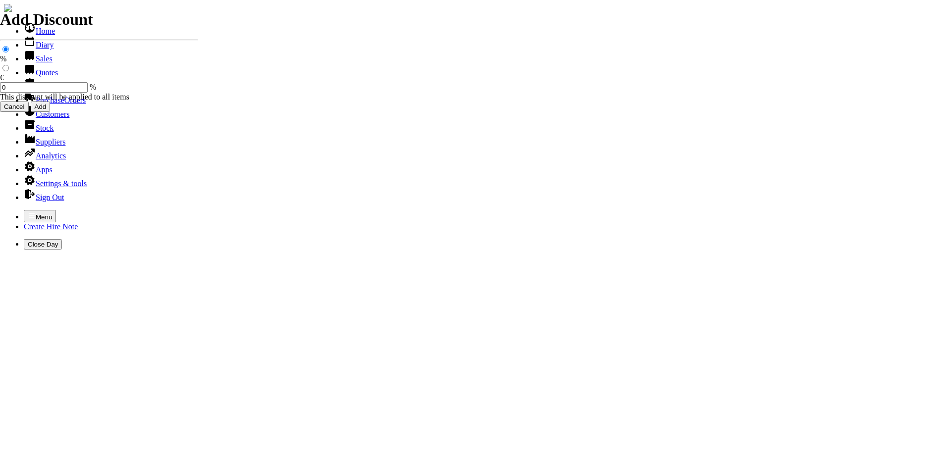
type input "35.00"
type input "HIRE OF GOODS"
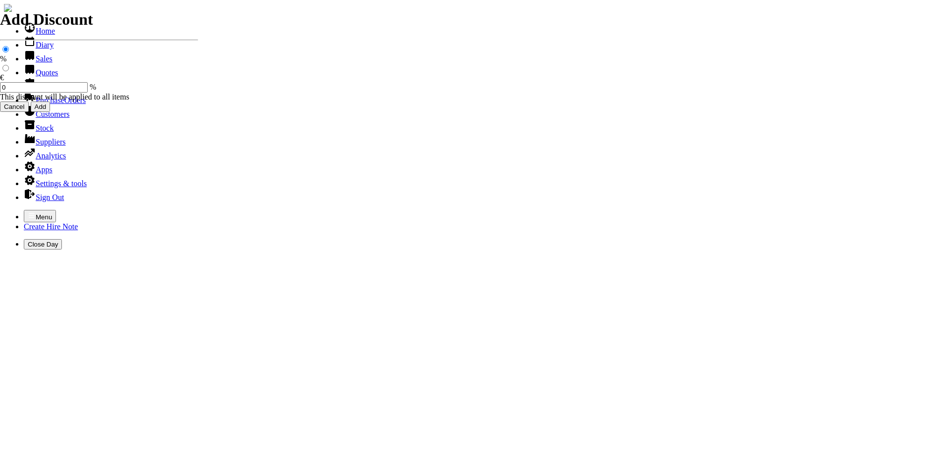
type input "H"
type input "CONTINUATION DOCKET FROM HIRE DOCKET NO. 440000705"
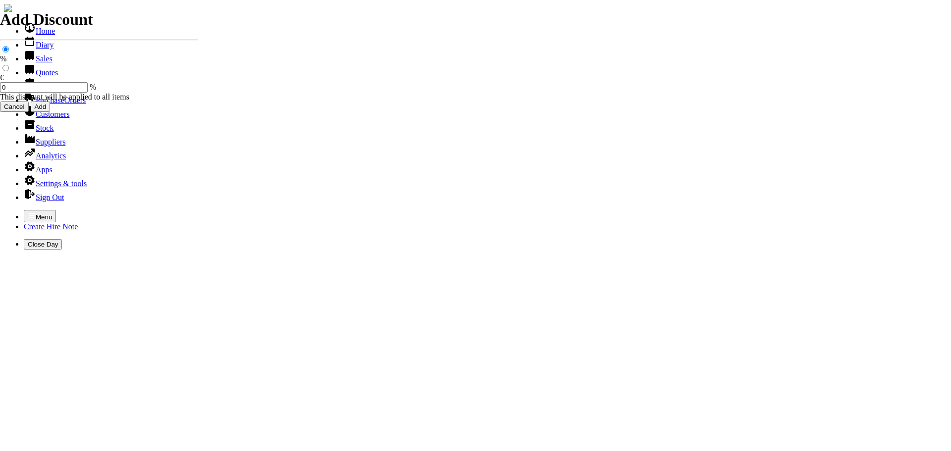
type input "[DATE]"
type input "440000732"
type input "msammon@hri.ie"
type input "Richie Brophy"
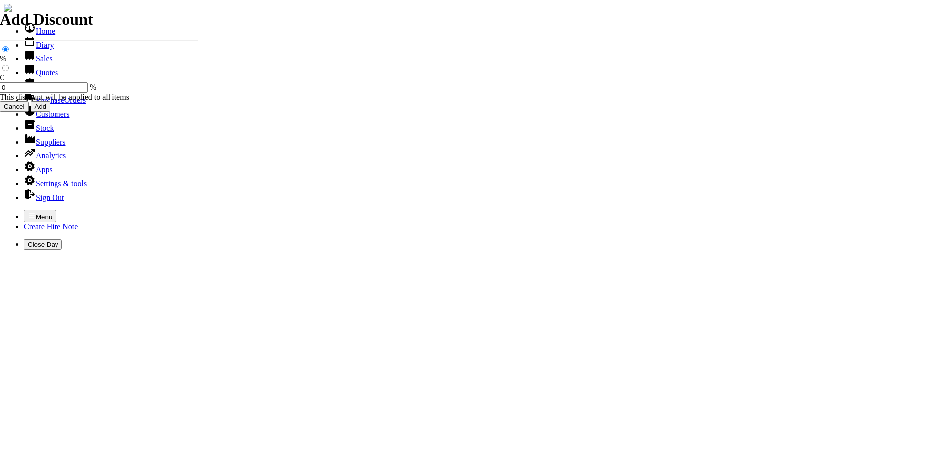
select select "HO"
click at [28, 212] on icon "button" at bounding box center [32, 216] width 8 height 8
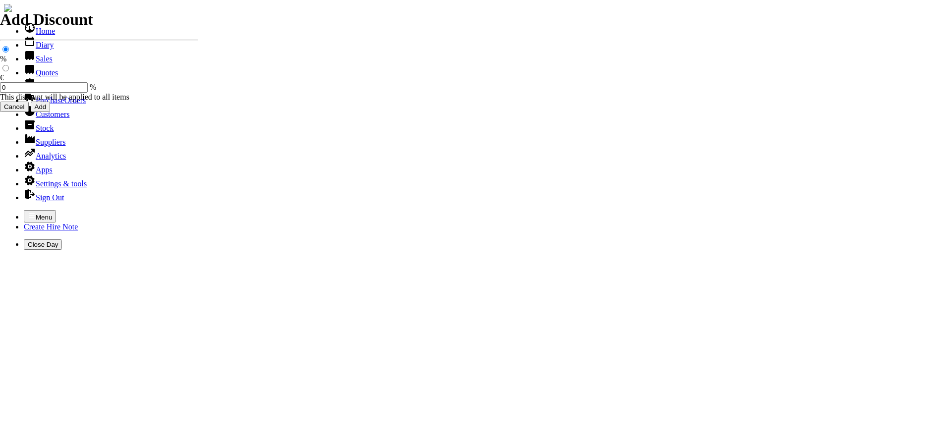
click at [41, 63] on link "Sales" at bounding box center [38, 59] width 29 height 8
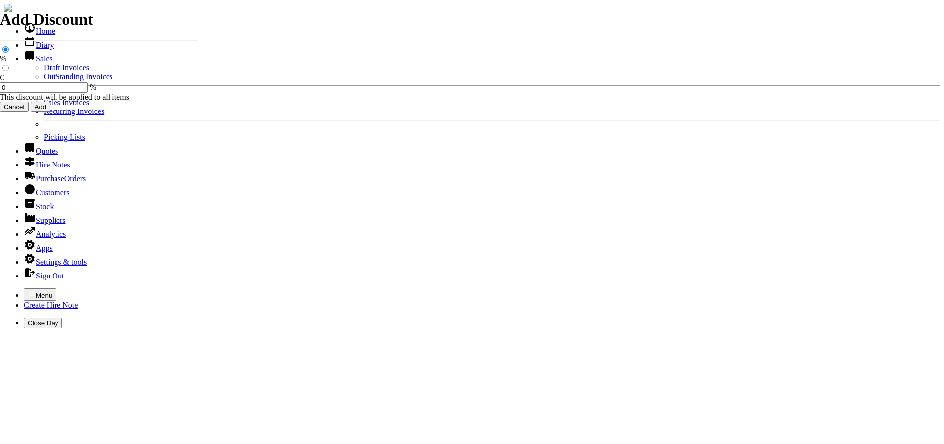
click at [45, 107] on link "Sales Invoices" at bounding box center [67, 102] width 46 height 8
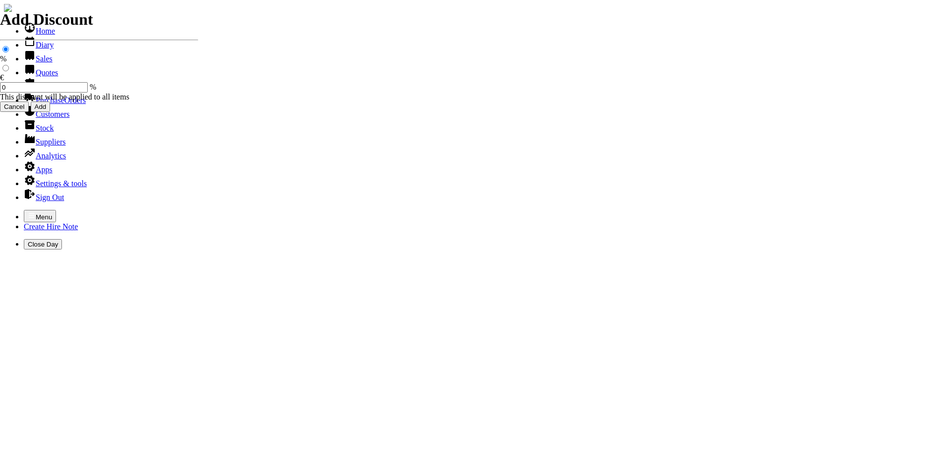
select select "HO"
type input "CMD"
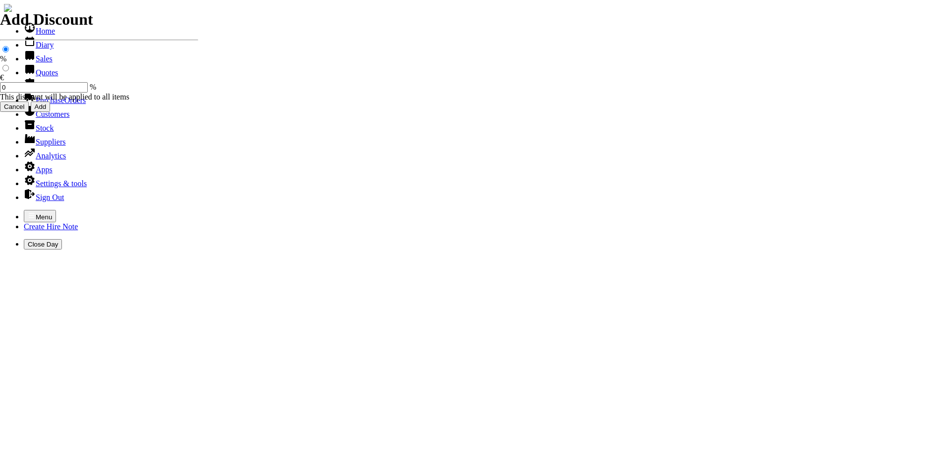
type input "[PERSON_NAME]"
type input "spurious goods"
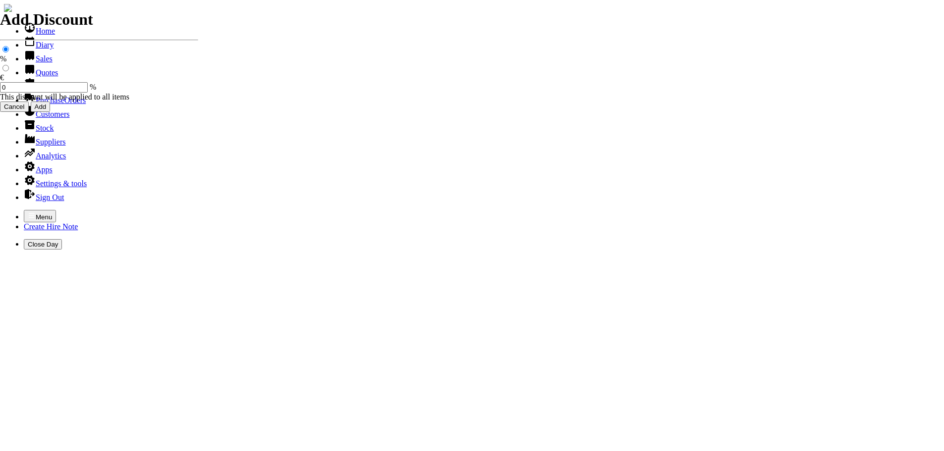
type input "s"
type input "HUSQVARNA RECOIL SPRING K77O"
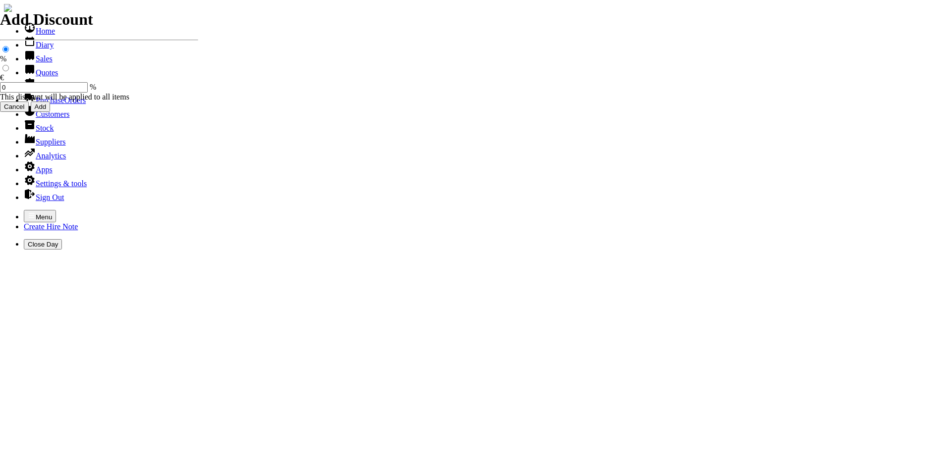
type input "15.00"
type input "101490"
type input "[EMAIL_ADDRESS][DOMAIN_NAME]"
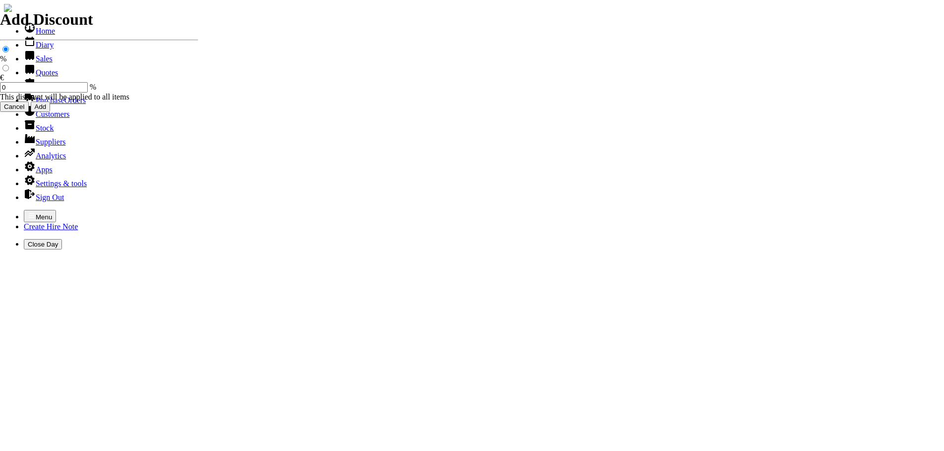
type input "[PERSON_NAME]"
